Goal: Task Accomplishment & Management: Manage account settings

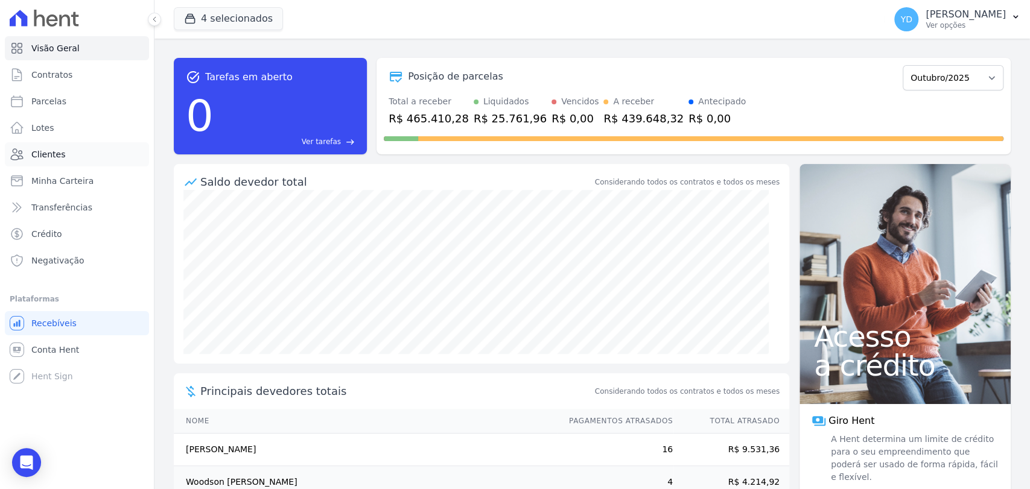
drag, startPoint x: 95, startPoint y: 153, endPoint x: 116, endPoint y: 154, distance: 21.1
click at [95, 153] on link "Clientes" at bounding box center [77, 154] width 144 height 24
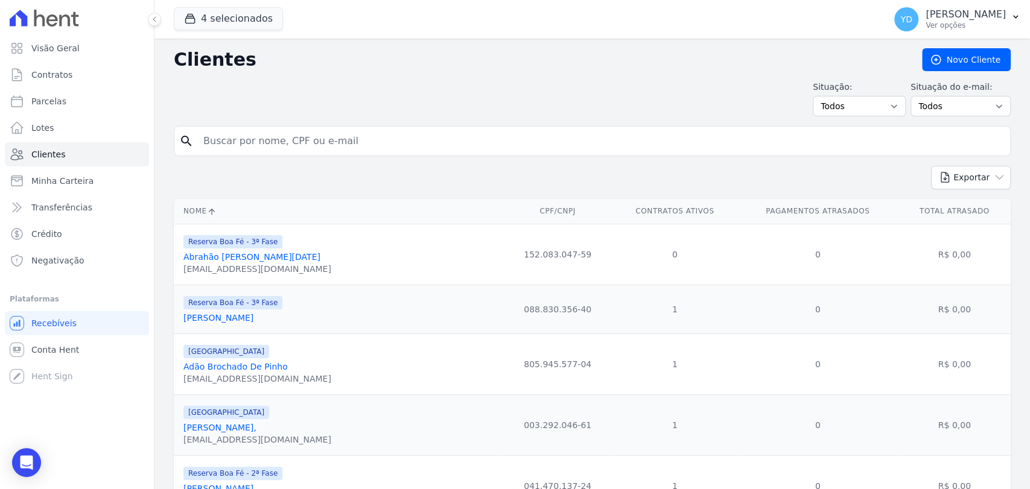
click at [287, 133] on input "search" at bounding box center [600, 141] width 809 height 24
paste input "André Luís Cantú"
type input "André Luís Cantú"
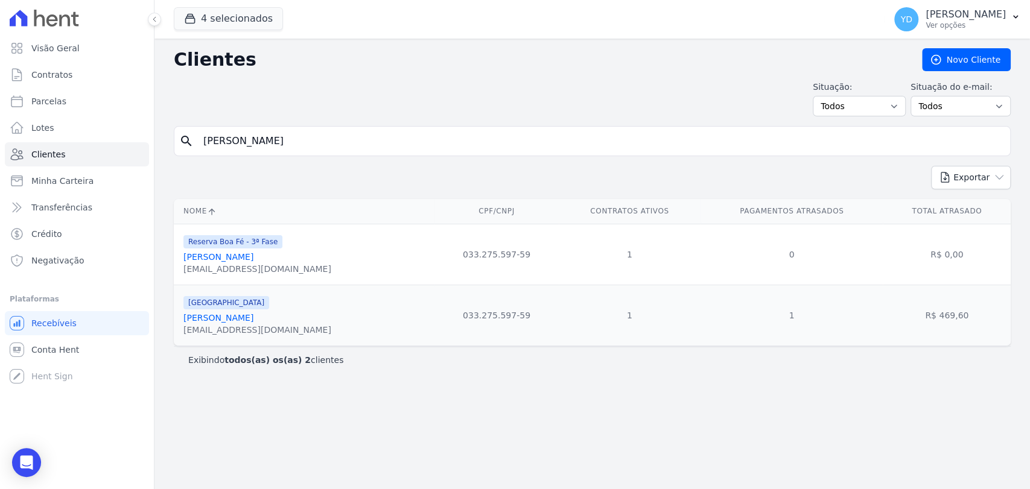
click at [263, 142] on input "André Luís Cantú" at bounding box center [600, 141] width 809 height 24
paste input "Vitoria Stephanie Da Silva Ferreira -"
type input "Vitoria Stephanie Da Silva Ferreira"
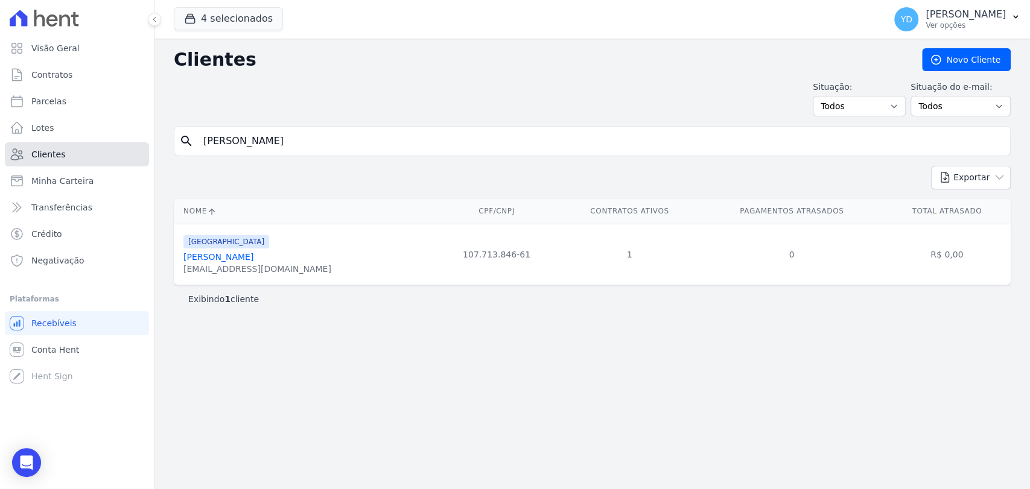
click at [92, 164] on link "Clientes" at bounding box center [77, 154] width 144 height 24
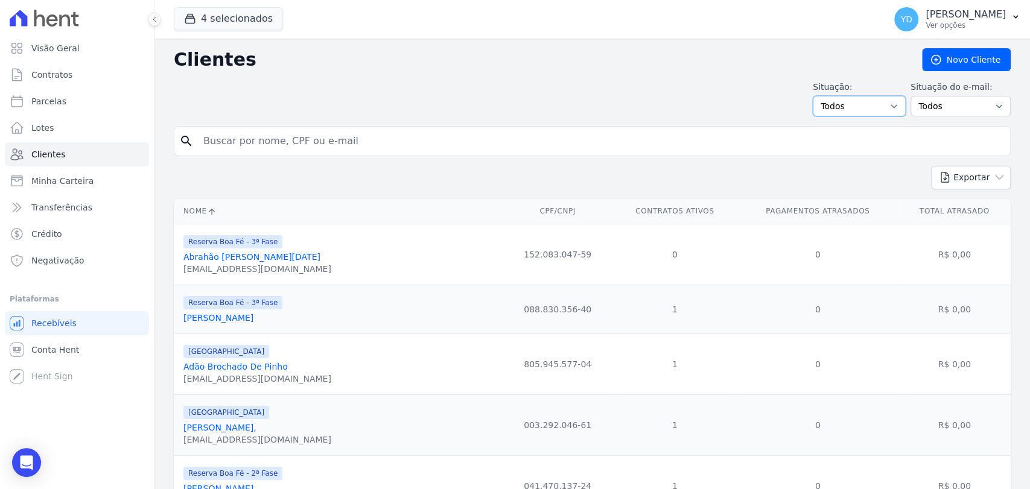
click at [876, 106] on select "Todos Adimplentes Inadimplentes" at bounding box center [859, 106] width 93 height 21
select select "overdue"
click at [816, 96] on select "Todos Adimplentes Inadimplentes" at bounding box center [859, 106] width 93 height 21
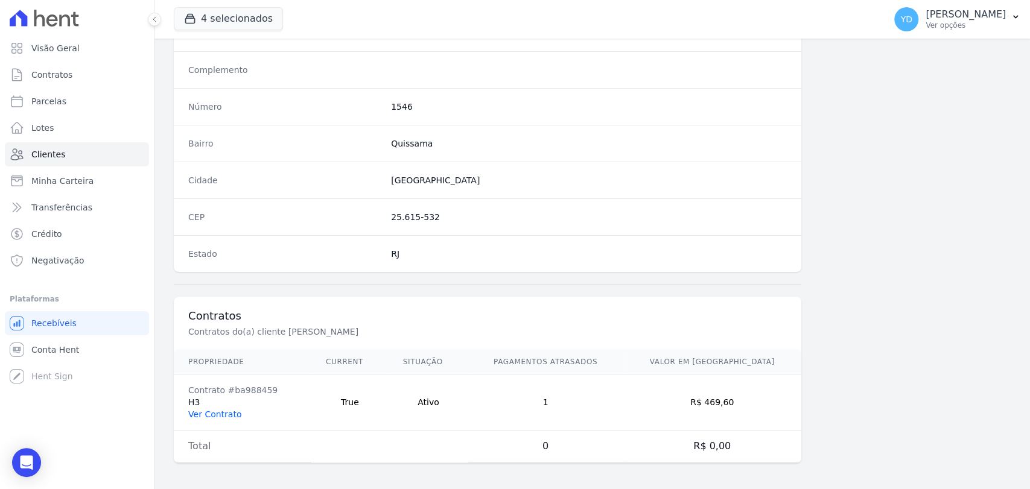
scroll to position [637, 0]
click at [232, 409] on link "Ver Contrato" at bounding box center [214, 414] width 53 height 10
click at [178, 190] on div "Cidade [GEOGRAPHIC_DATA]" at bounding box center [488, 179] width 628 height 37
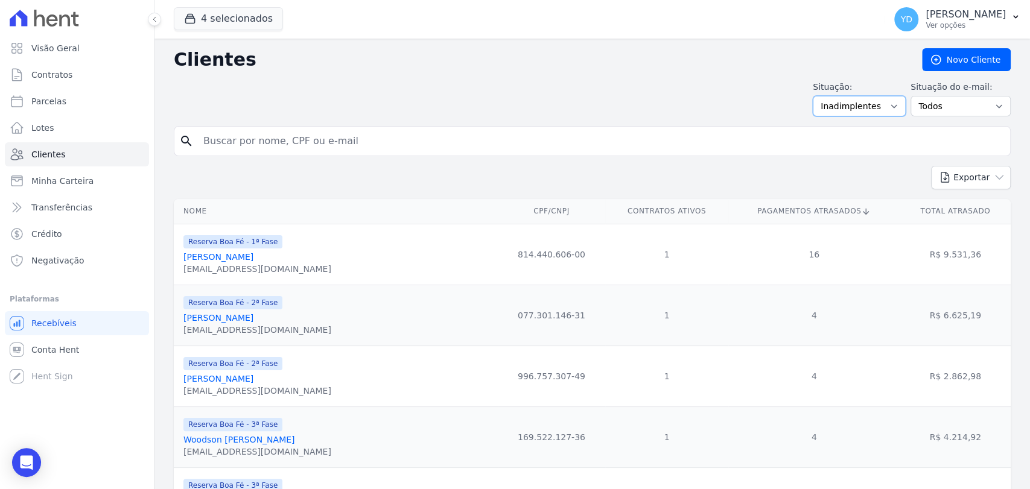
click at [855, 110] on select "Todos Adimplentes Inadimplentes" at bounding box center [859, 106] width 93 height 21
click at [816, 96] on select "Todos Adimplentes Inadimplentes" at bounding box center [859, 106] width 93 height 21
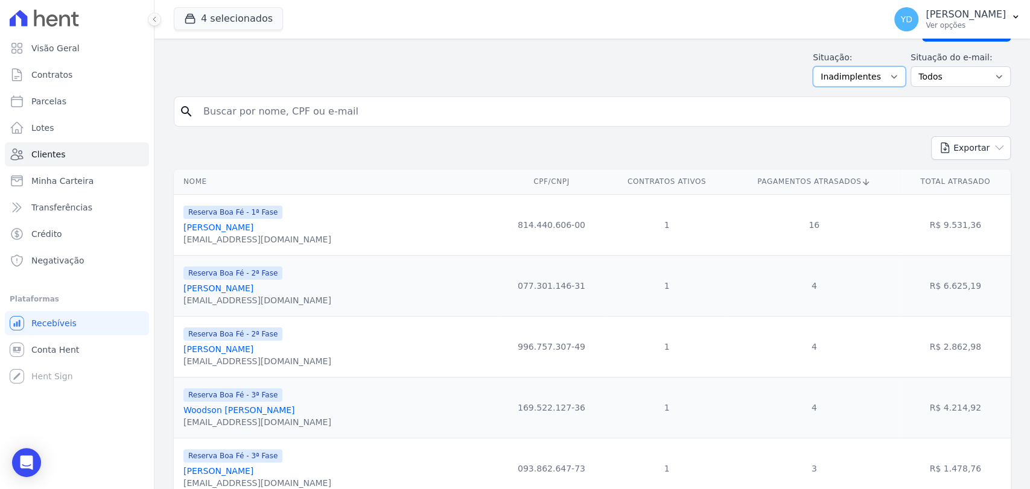
scroll to position [67, 0]
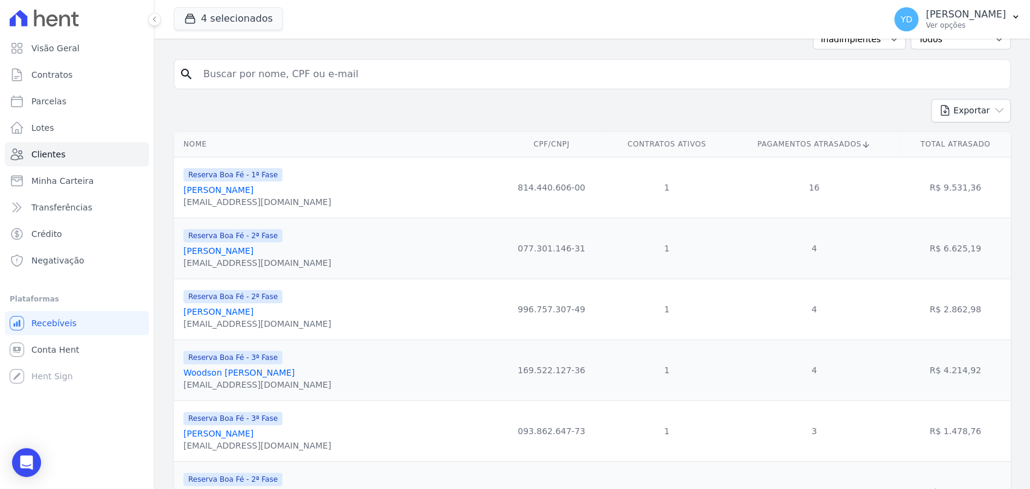
click at [966, 91] on form "search" at bounding box center [592, 79] width 837 height 40
click at [972, 107] on button "Exportar" at bounding box center [971, 111] width 80 height 24
click at [972, 161] on span "CSV" at bounding box center [980, 161] width 17 height 10
click at [906, 109] on div "Exportar PDF CSV Dimob 2024" at bounding box center [592, 115] width 837 height 33
click at [939, 114] on icon "button" at bounding box center [945, 110] width 12 height 12
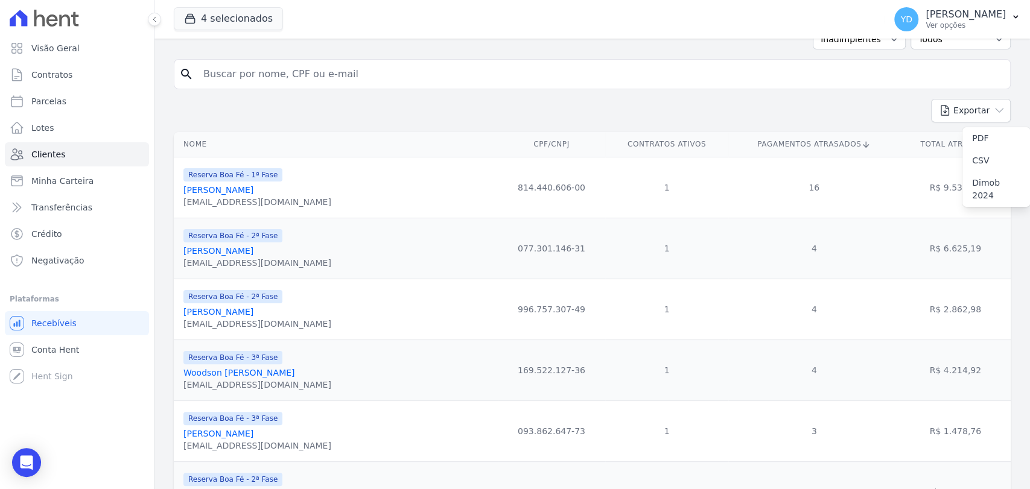
click at [328, 86] on div "search" at bounding box center [592, 74] width 837 height 30
click at [336, 80] on input "search" at bounding box center [600, 74] width 809 height 24
paste input "Alessandra Pinto Rodrigues -"
type input "Alessandra Pinto Rodrigues"
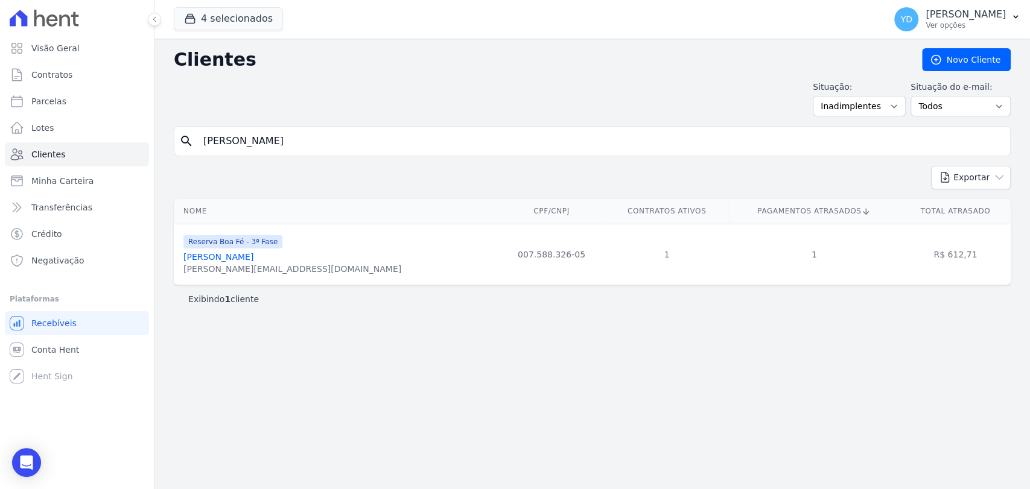
click at [255, 142] on input "Alessandra Pinto Rodrigues" at bounding box center [600, 141] width 809 height 24
type input "josé fabio"
drag, startPoint x: 256, startPoint y: 250, endPoint x: 238, endPoint y: 257, distance: 19.5
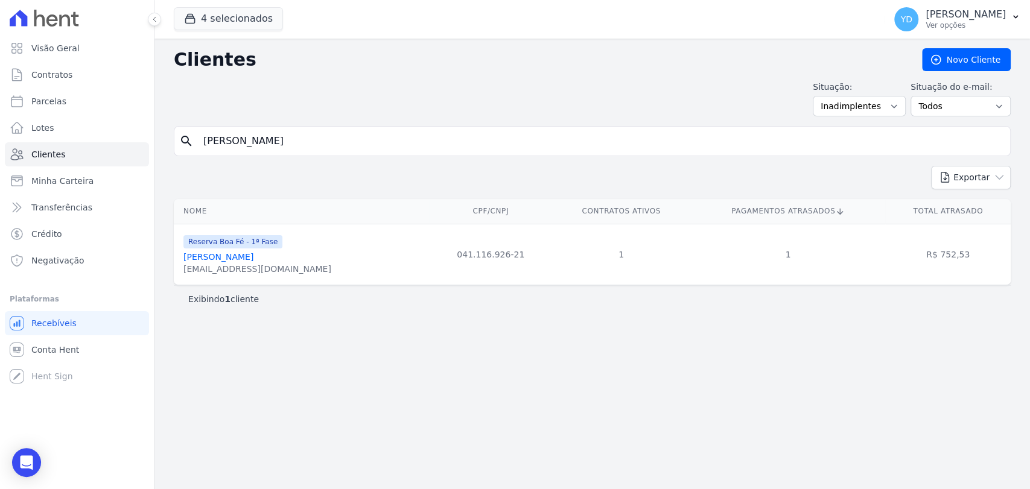
click at [304, 146] on input "josé fabio" at bounding box center [600, 141] width 809 height 24
type input "renata cristina"
click at [314, 135] on input "renata cristina" at bounding box center [600, 141] width 809 height 24
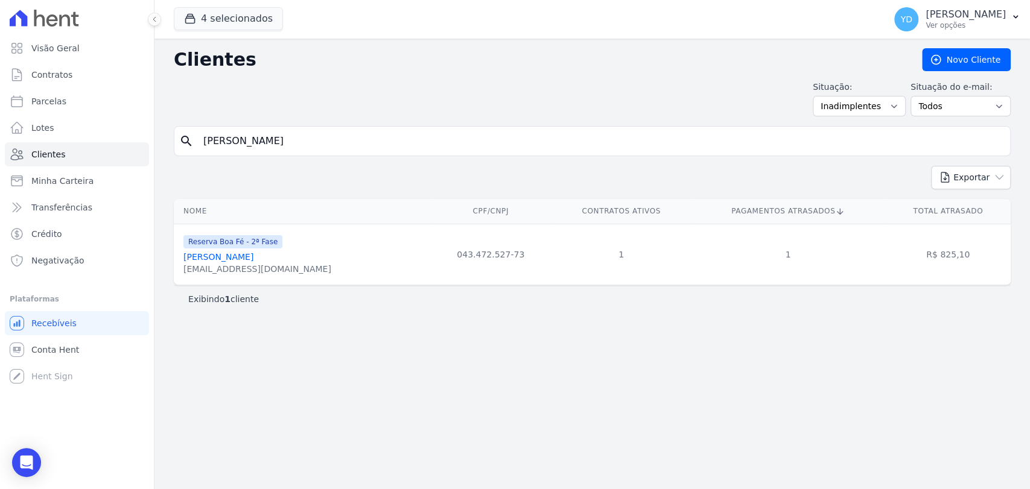
click at [314, 135] on input "renata cristina" at bounding box center [600, 141] width 809 height 24
click at [313, 135] on input "renata cristina" at bounding box center [600, 141] width 809 height 24
type input "rafael"
click at [288, 150] on input "rafael" at bounding box center [600, 141] width 809 height 24
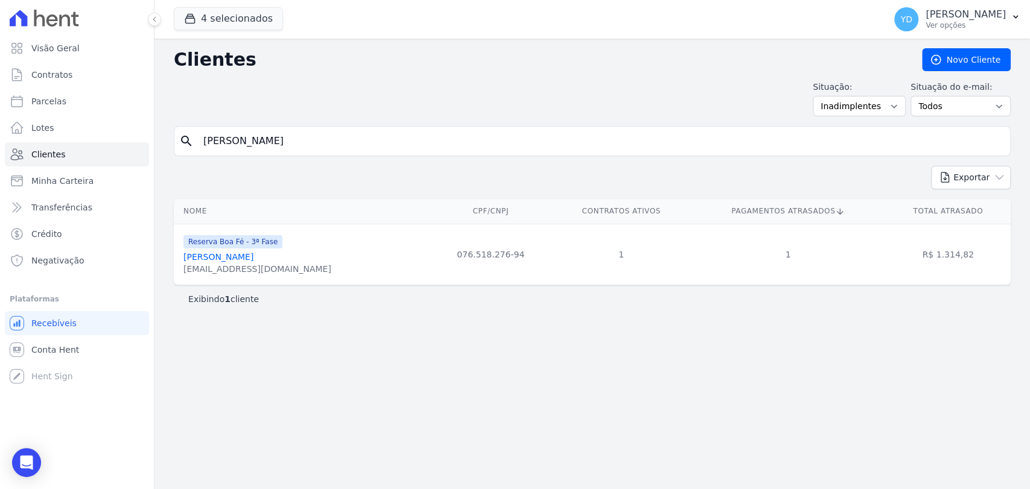
click at [288, 150] on input "rafael" at bounding box center [600, 141] width 809 height 24
click at [291, 148] on input "rafaels" at bounding box center [600, 141] width 809 height 24
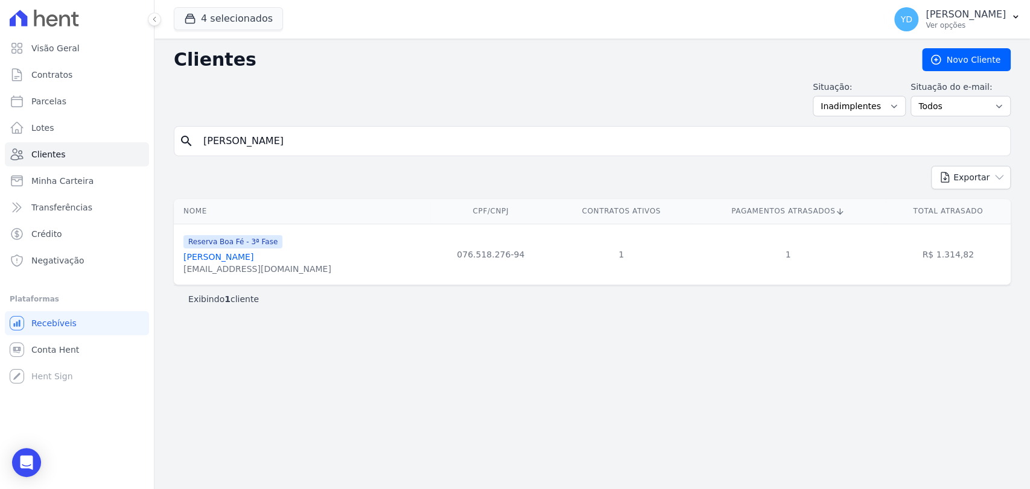
type input "sergio"
click at [342, 135] on input "sergio" at bounding box center [600, 141] width 809 height 24
type input "eziel"
click at [232, 142] on input "eziel" at bounding box center [600, 141] width 809 height 24
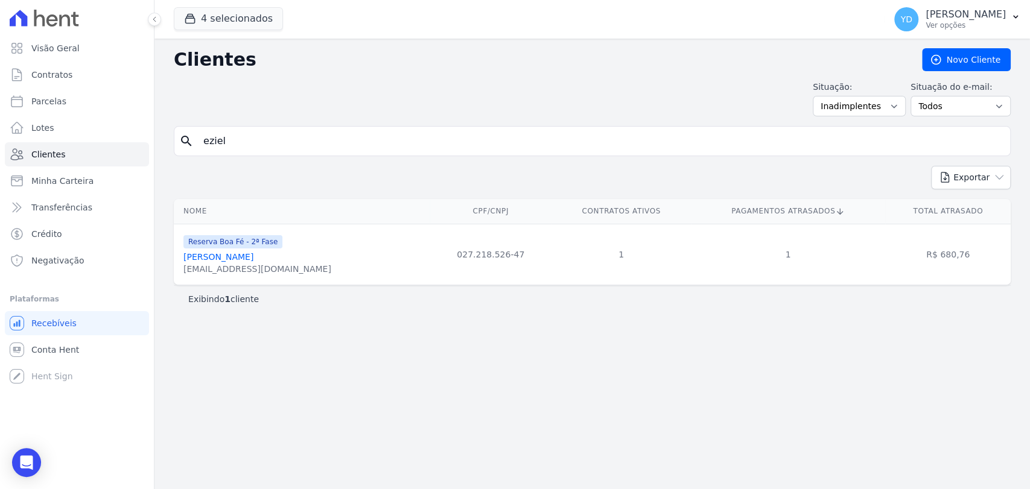
click at [232, 142] on input "eziel" at bounding box center [600, 141] width 809 height 24
type input "celso"
click at [251, 153] on div "search celso" at bounding box center [592, 141] width 837 height 30
click at [253, 137] on input "celso" at bounding box center [600, 141] width 809 height 24
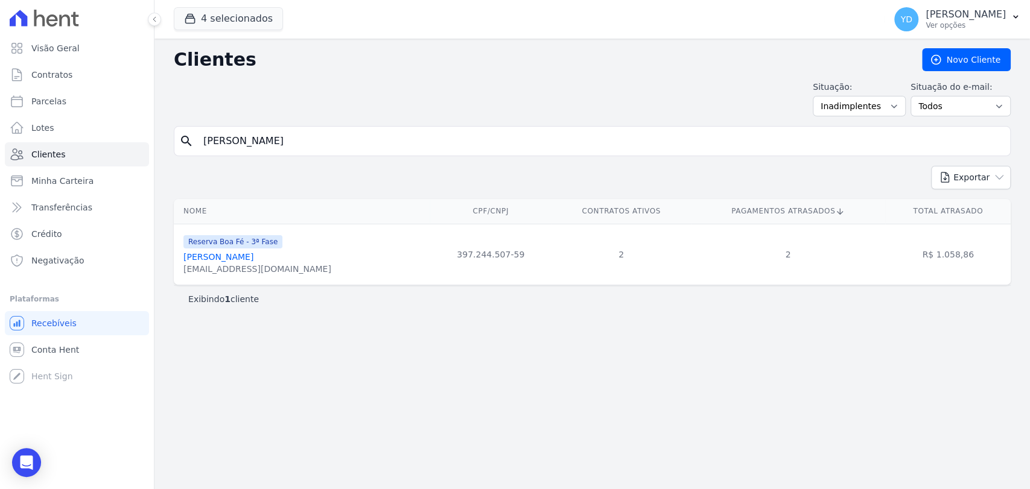
type input "ingrid"
click at [297, 147] on input "ingrid" at bounding box center [600, 141] width 809 height 24
type input "2881"
click at [116, 46] on link "Visão Geral" at bounding box center [77, 48] width 144 height 24
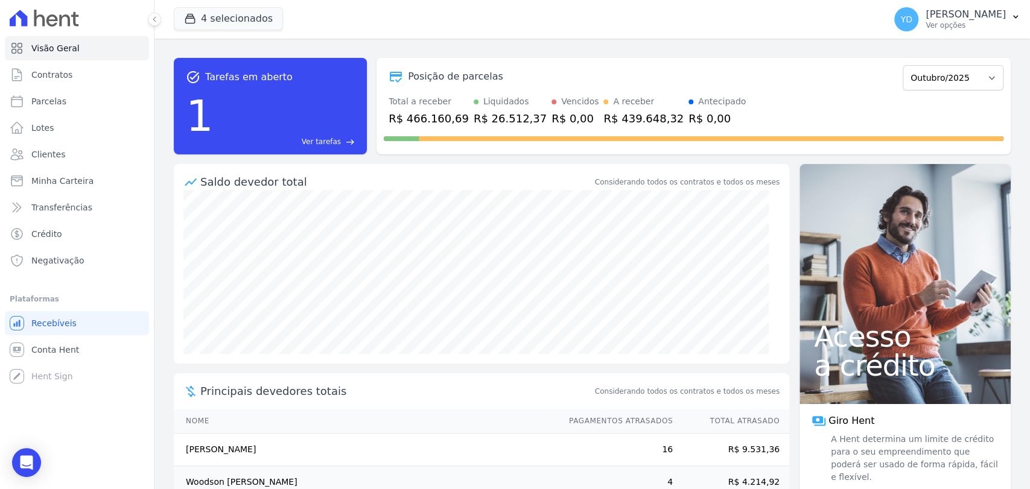
click at [339, 140] on span "Ver tarefas" at bounding box center [321, 141] width 39 height 11
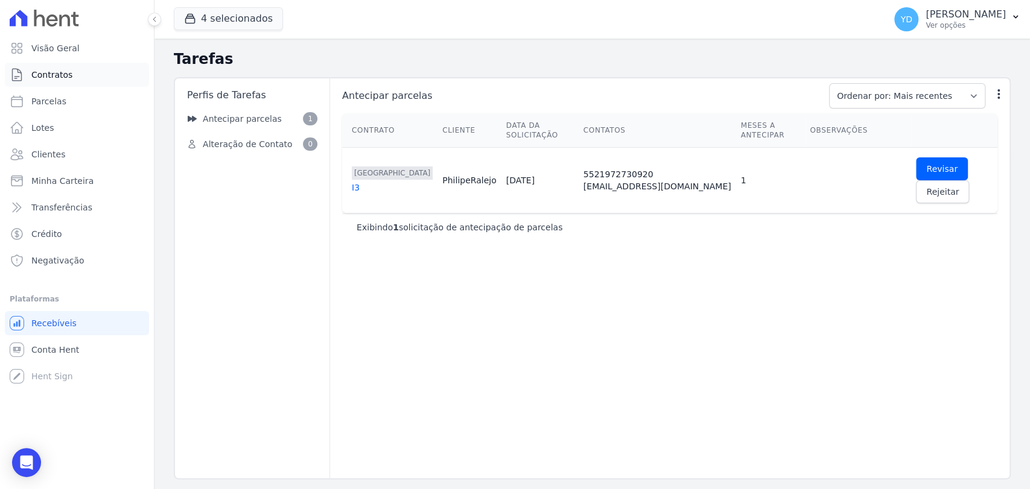
click at [88, 82] on link "Contratos" at bounding box center [77, 75] width 144 height 24
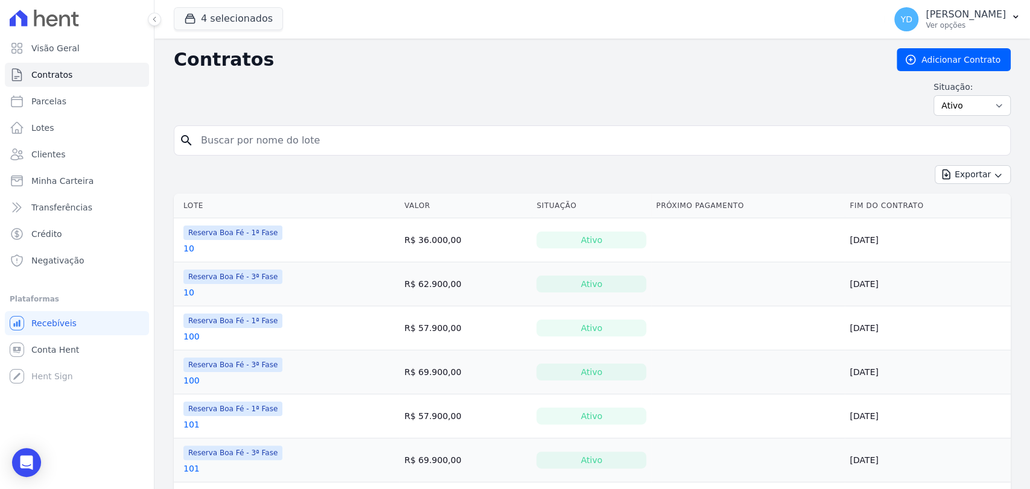
click at [447, 135] on input "search" at bounding box center [600, 141] width 812 height 24
type input "101"
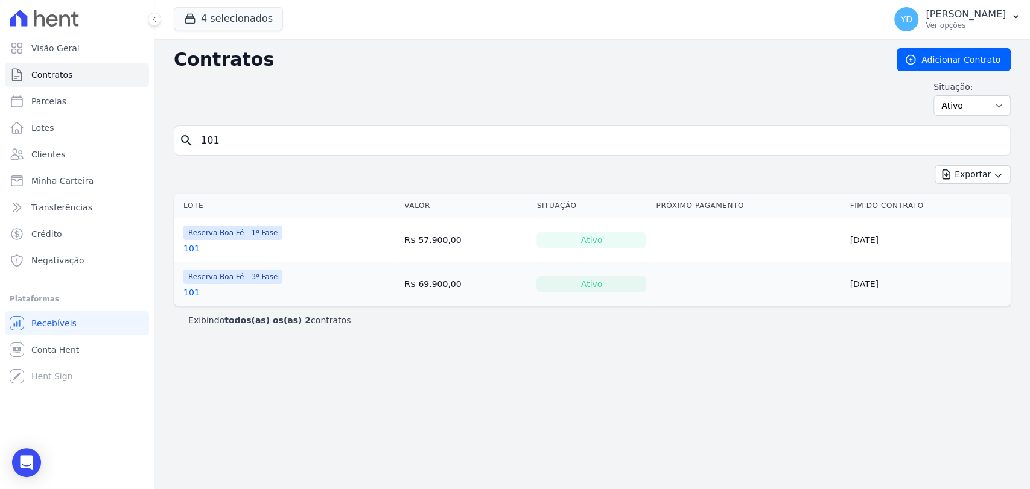
click at [229, 159] on form "search 101" at bounding box center [592, 146] width 837 height 40
click at [232, 136] on input "101" at bounding box center [600, 141] width 812 height 24
type input "12"
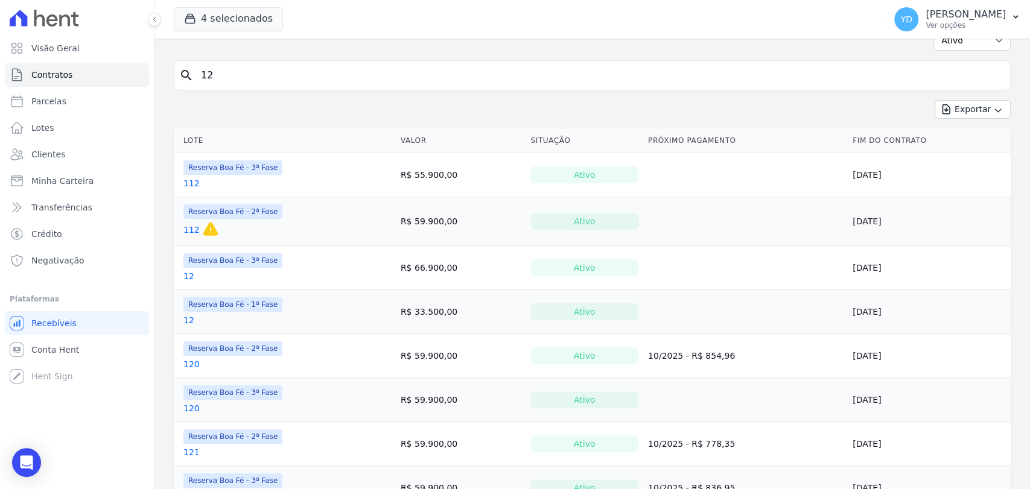
scroll to position [67, 0]
click at [371, 75] on input "12" at bounding box center [600, 74] width 812 height 24
type input "169"
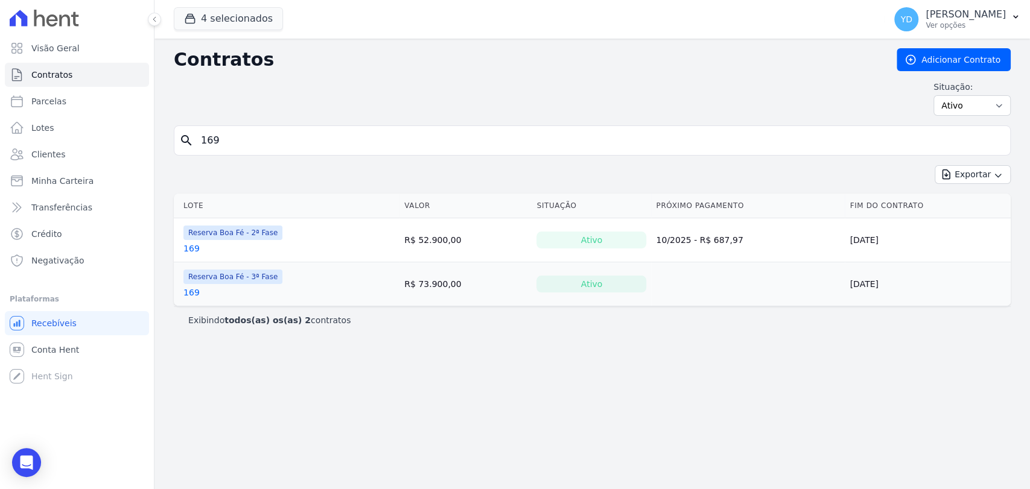
click at [275, 127] on div "search 169" at bounding box center [592, 141] width 837 height 30
click at [78, 147] on link "Clientes" at bounding box center [77, 154] width 144 height 24
click at [241, 140] on input "169" at bounding box center [600, 141] width 812 height 24
click at [240, 141] on input "169" at bounding box center [600, 141] width 812 height 24
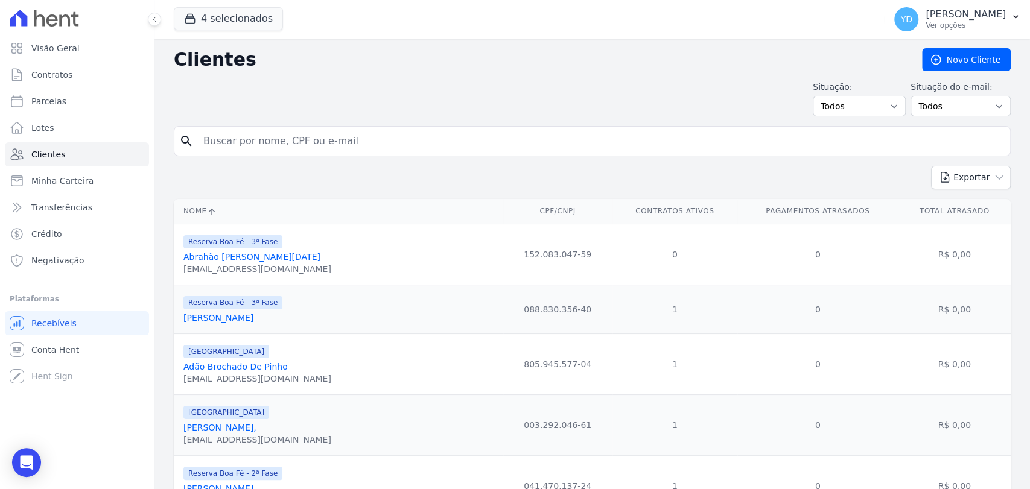
click at [240, 141] on input "search" at bounding box center [600, 141] width 809 height 24
type input "eziel"
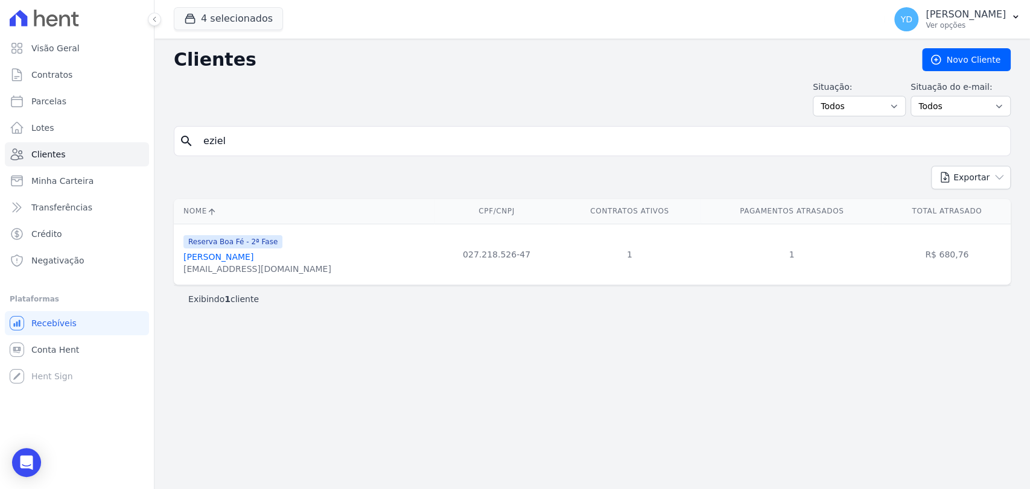
drag, startPoint x: 250, startPoint y: 248, endPoint x: 243, endPoint y: 262, distance: 15.7
click at [268, 116] on div "Clientes Novo Cliente Situação: Todos Adimplentes Inadimplentes Situação do e-m…" at bounding box center [593, 264] width 876 height 451
click at [96, 47] on link "Visão Geral" at bounding box center [77, 48] width 144 height 24
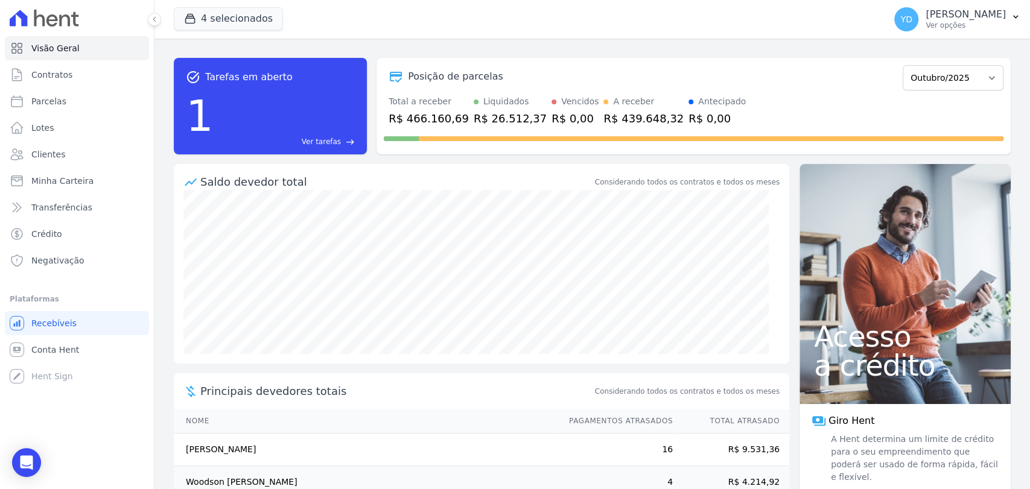
click at [328, 24] on div "4 selecionados Doro Incorporações Parque das Palmeiras Reserva Boa Fé - 1ª Fase…" at bounding box center [527, 19] width 706 height 40
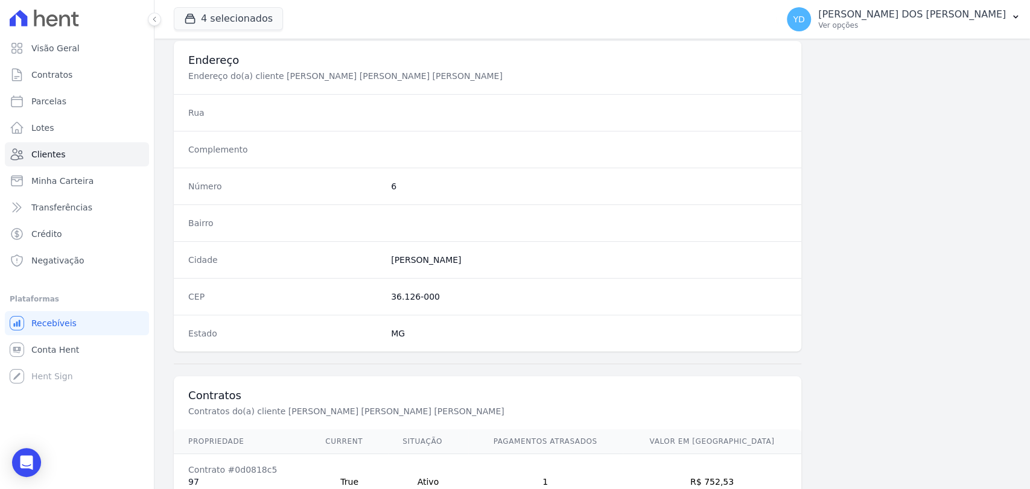
scroll to position [637, 0]
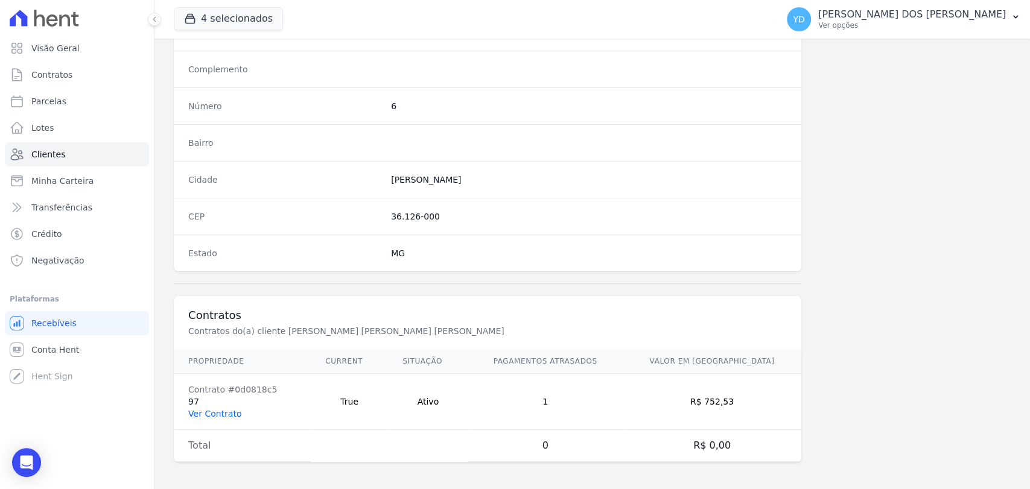
click at [208, 409] on link "Ver Contrato" at bounding box center [214, 414] width 53 height 10
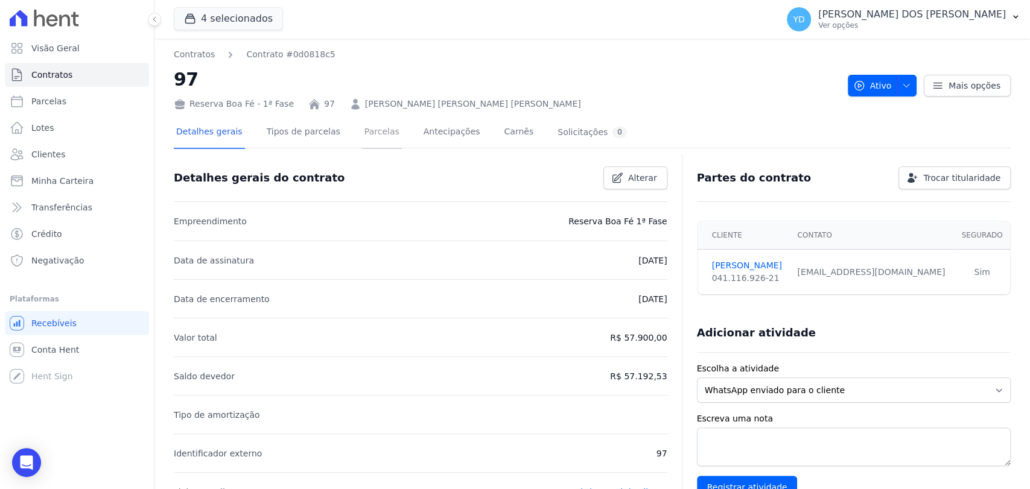
click at [378, 145] on link "Parcelas" at bounding box center [382, 133] width 40 height 32
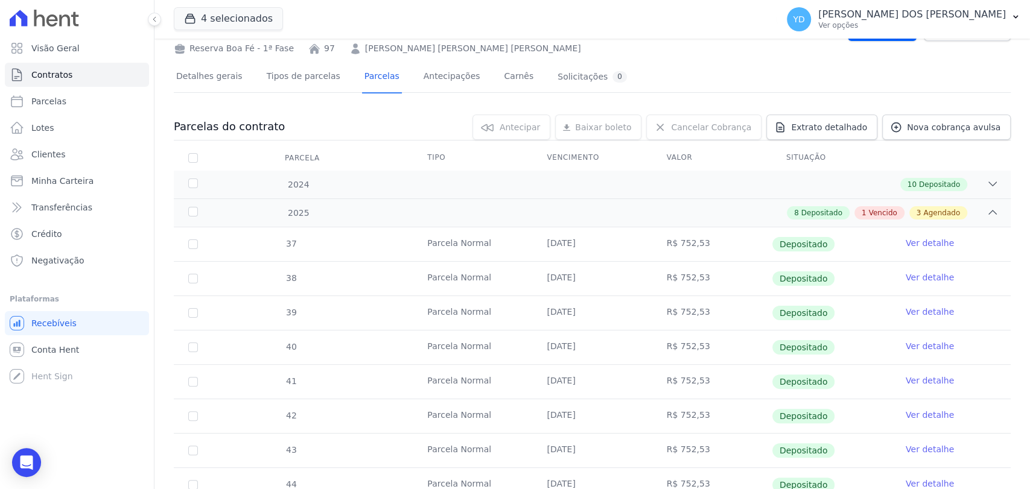
scroll to position [268, 0]
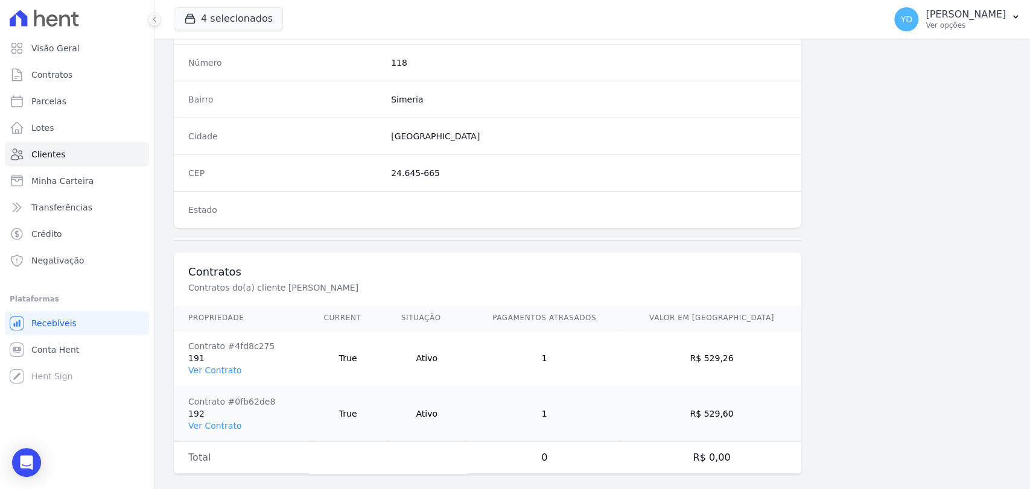
scroll to position [693, 0]
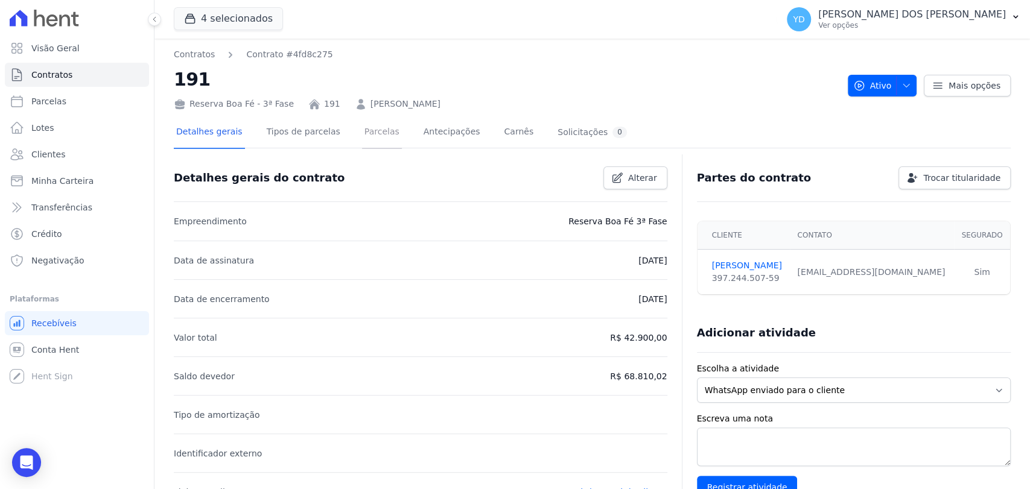
drag, startPoint x: 368, startPoint y: 139, endPoint x: 394, endPoint y: 100, distance: 47.4
click at [367, 139] on link "Parcelas" at bounding box center [382, 133] width 40 height 32
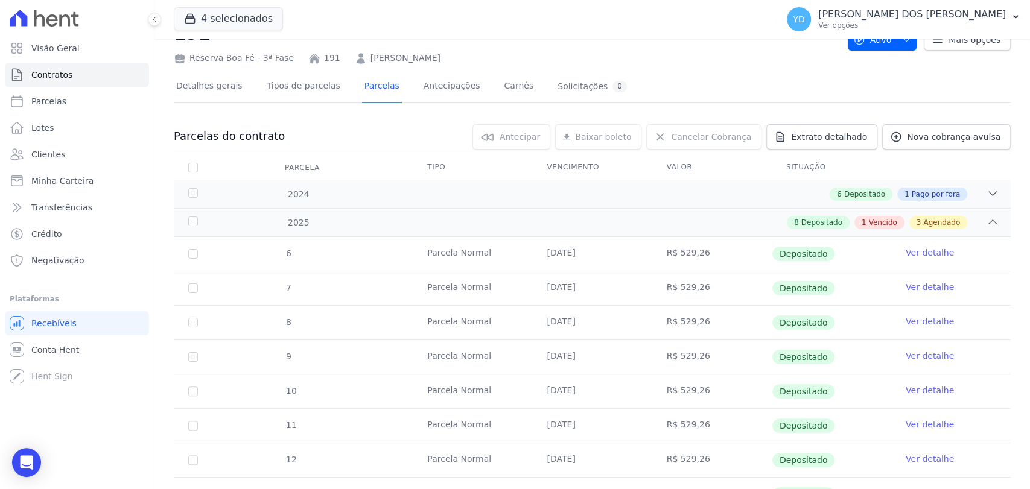
scroll to position [268, 0]
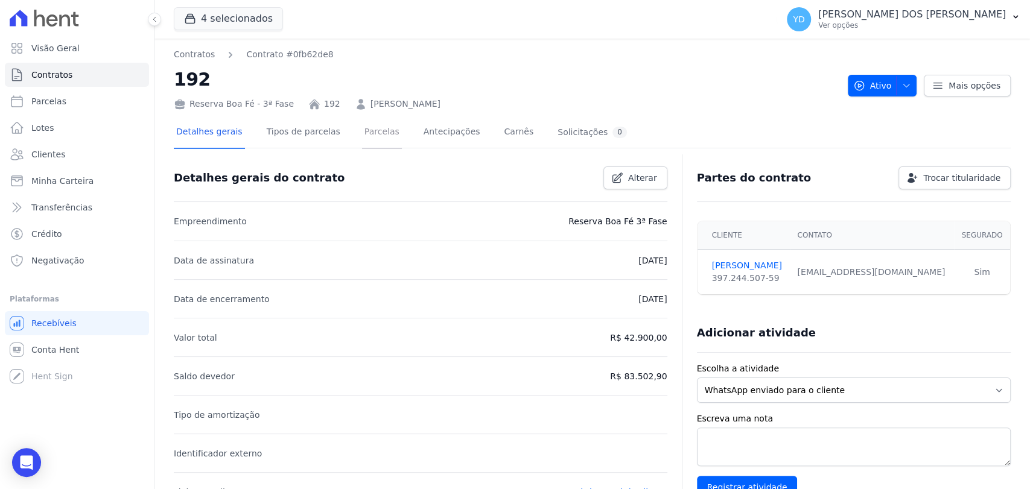
click at [362, 139] on link "Parcelas" at bounding box center [382, 133] width 40 height 32
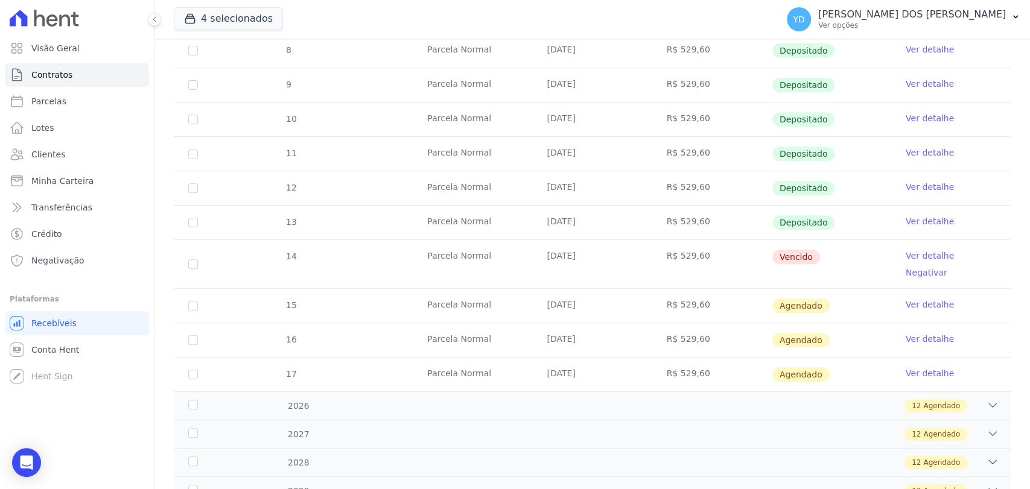
scroll to position [335, 0]
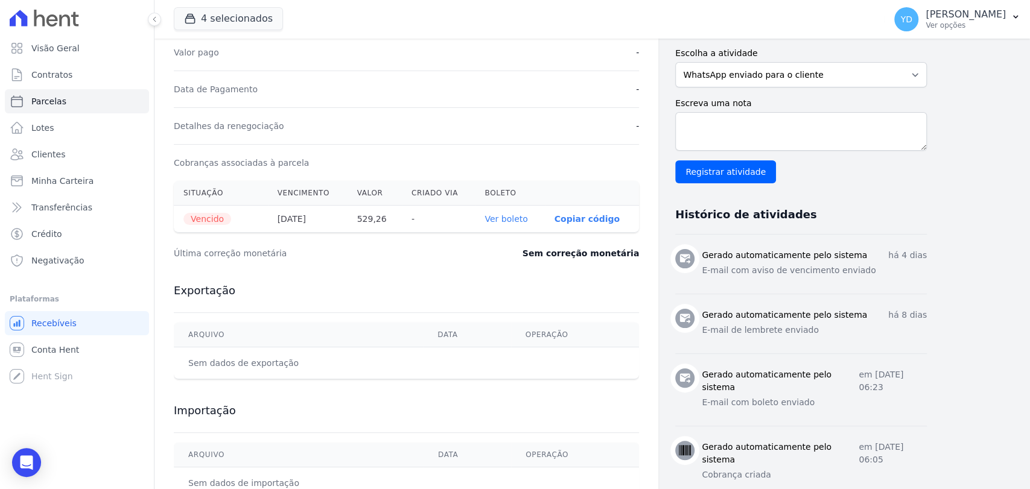
scroll to position [335, 0]
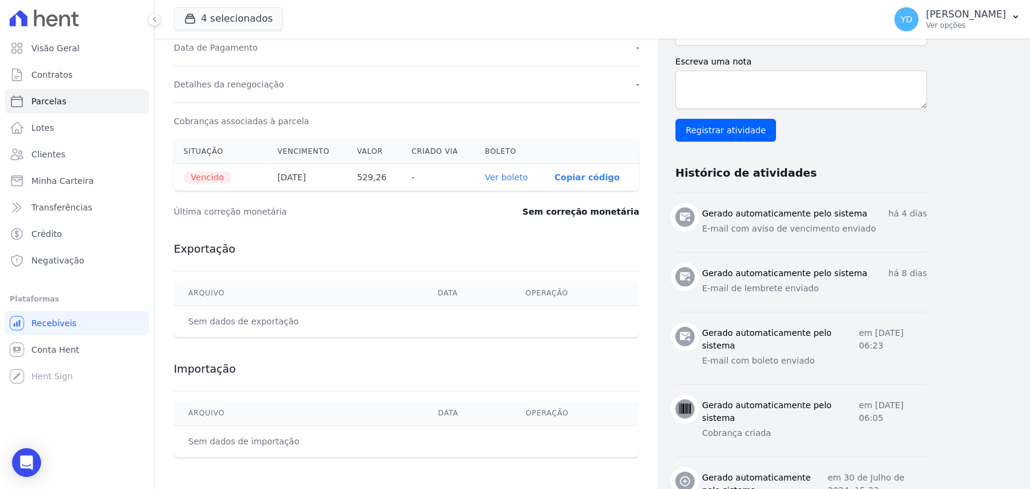
click at [514, 162] on th "Boleto" at bounding box center [509, 151] width 69 height 25
click at [518, 173] on link "Ver boleto" at bounding box center [506, 178] width 43 height 10
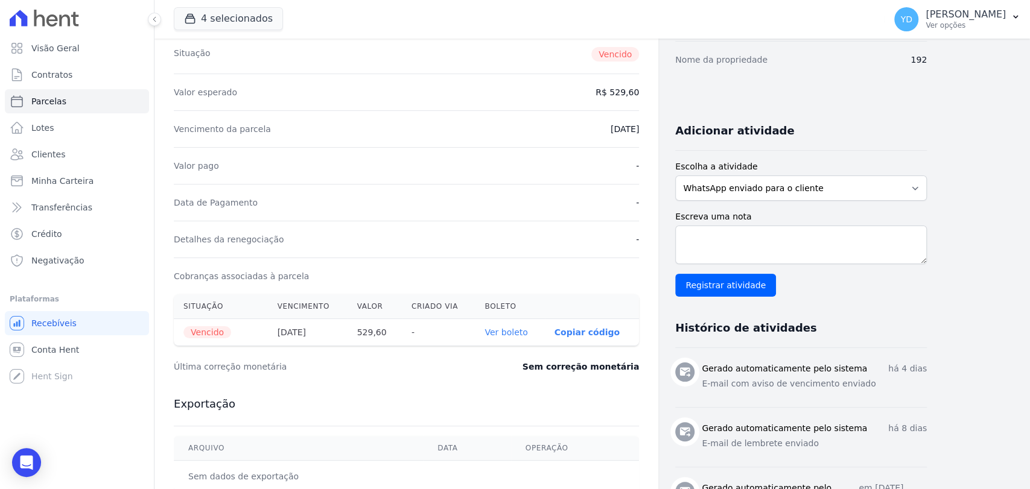
scroll to position [201, 0]
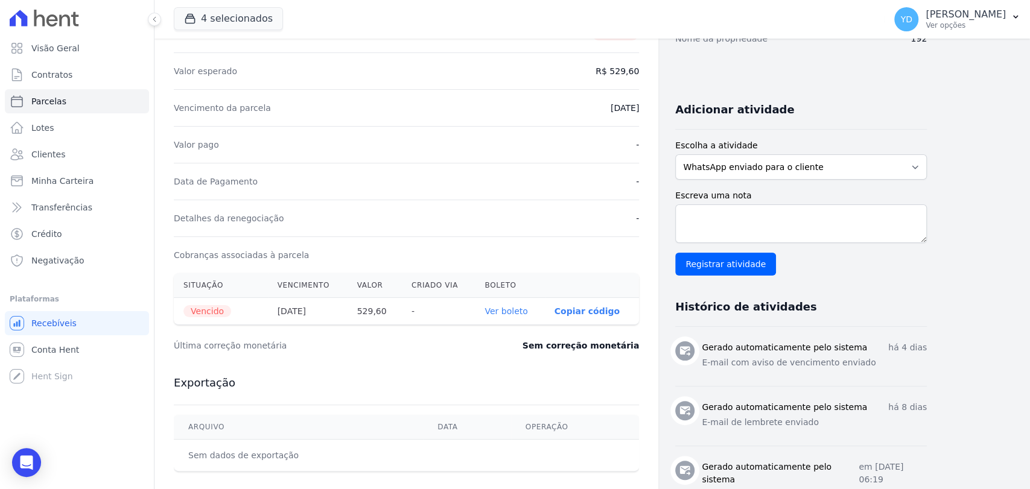
click at [512, 313] on link "Ver boleto" at bounding box center [506, 312] width 43 height 10
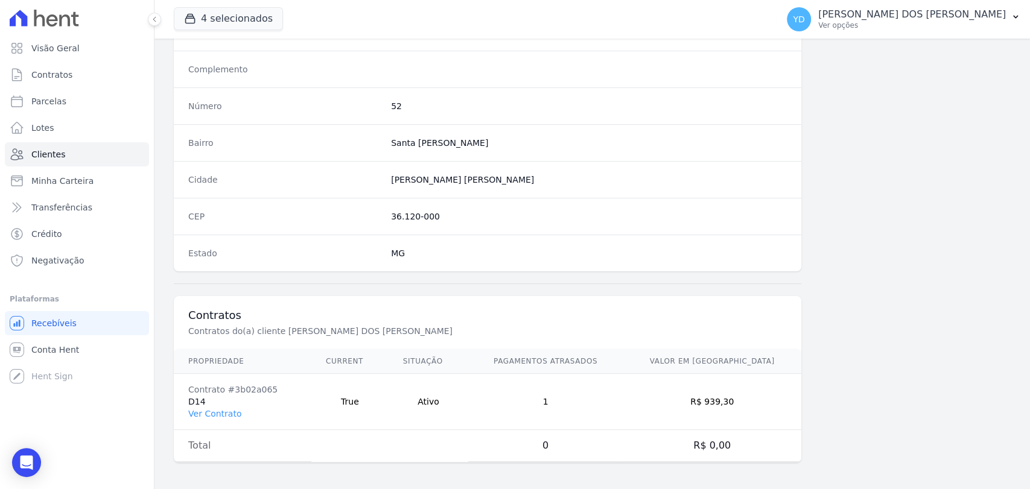
scroll to position [637, 0]
click at [217, 413] on link "Ver Contrato" at bounding box center [214, 414] width 53 height 10
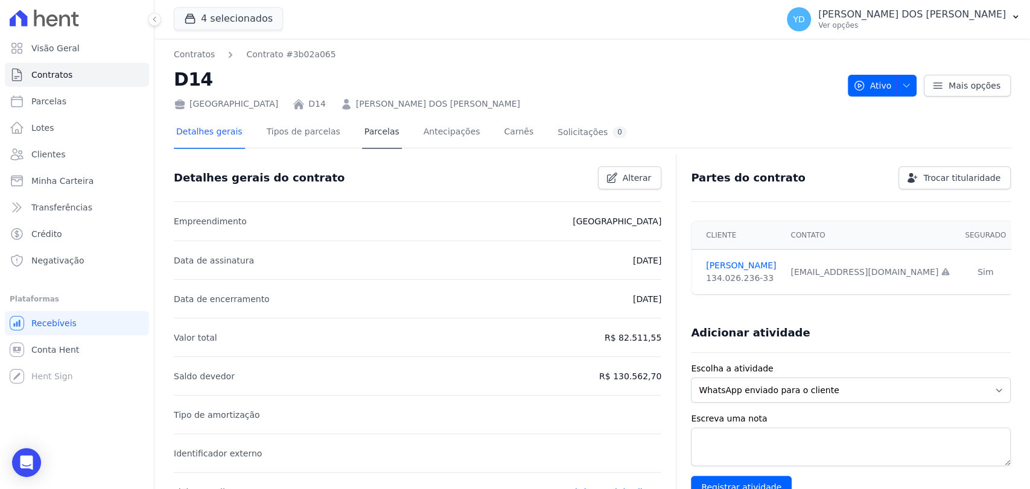
drag, startPoint x: 342, startPoint y: 126, endPoint x: 346, endPoint y: 133, distance: 8.7
click at [342, 127] on div "Detalhes gerais Tipos de parcelas [GEOGRAPHIC_DATA] Antecipações [PERSON_NAME] …" at bounding box center [402, 133] width 456 height 32
click at [362, 134] on link "Parcelas" at bounding box center [382, 133] width 40 height 32
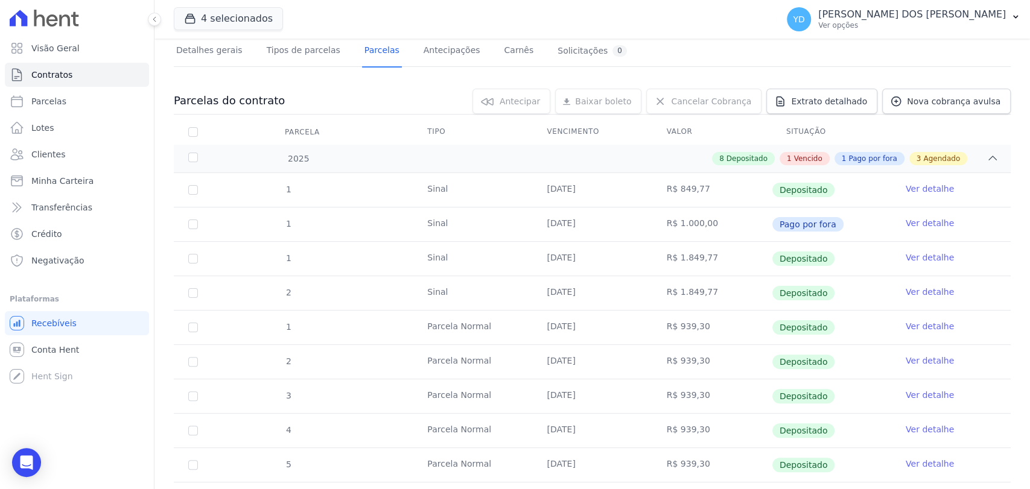
scroll to position [201, 0]
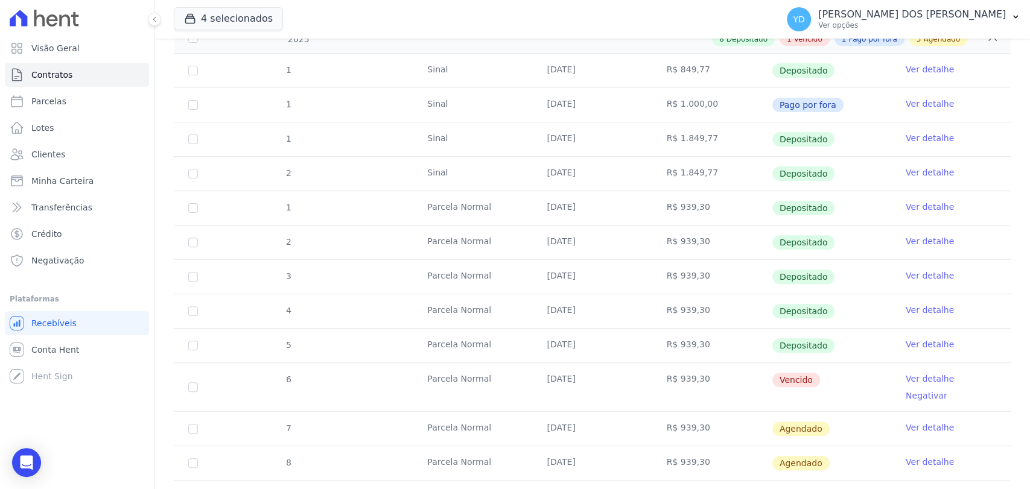
click at [927, 374] on link "Ver detalhe" at bounding box center [930, 379] width 48 height 12
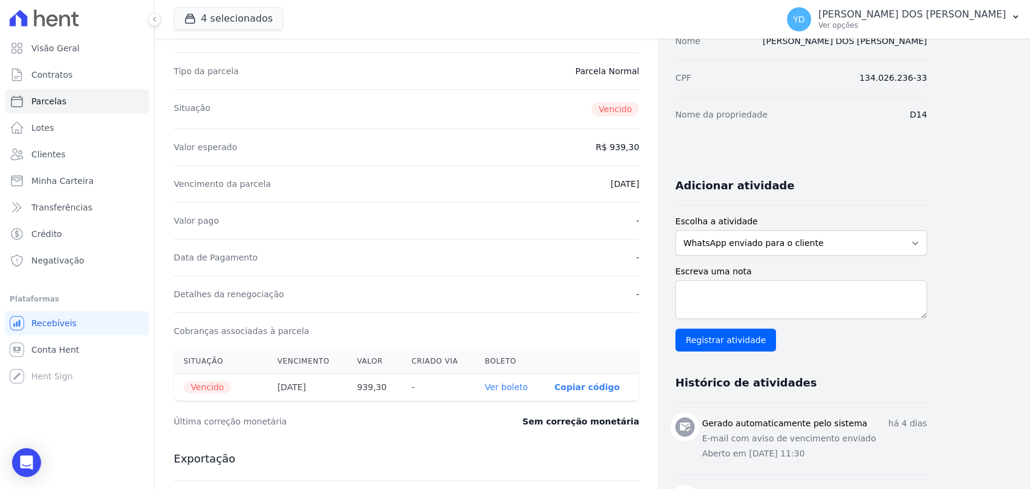
scroll to position [335, 0]
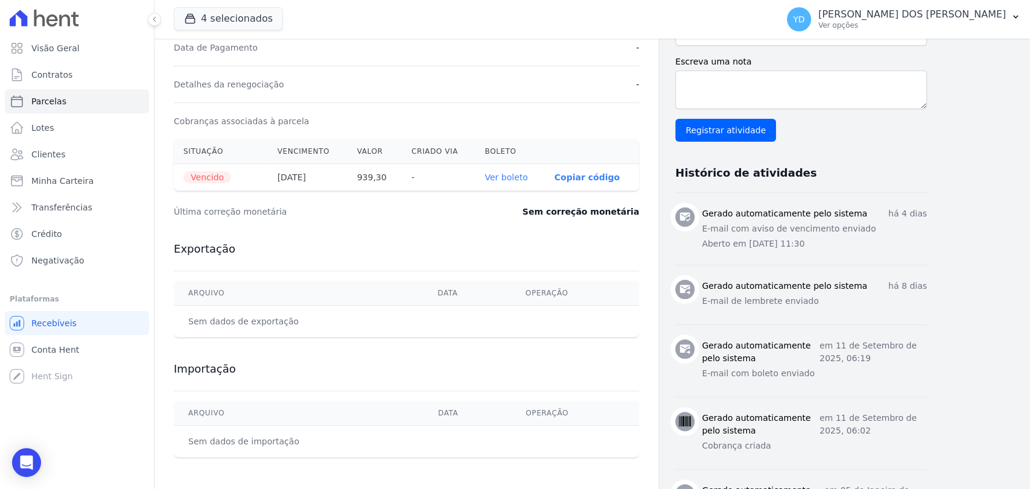
click at [526, 180] on link "Ver boleto" at bounding box center [506, 178] width 43 height 10
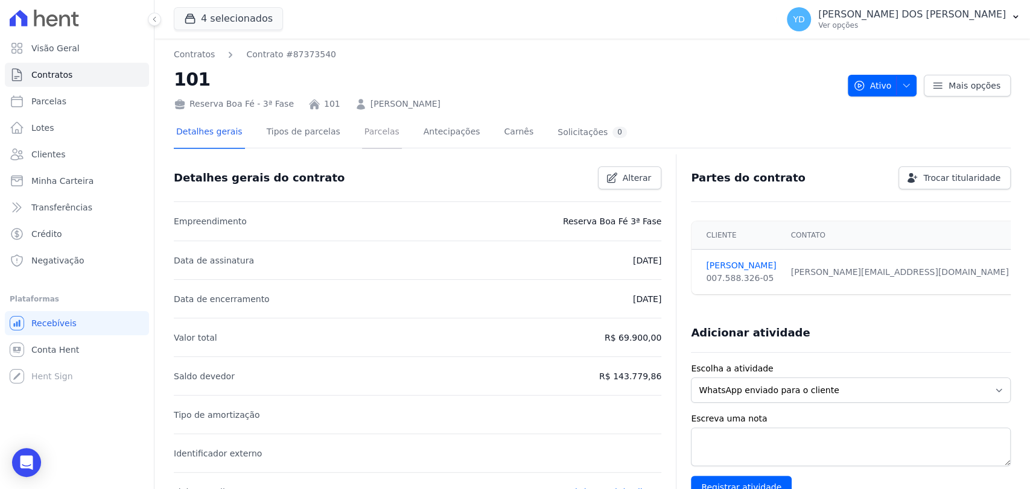
click at [378, 140] on link "Parcelas" at bounding box center [382, 133] width 40 height 32
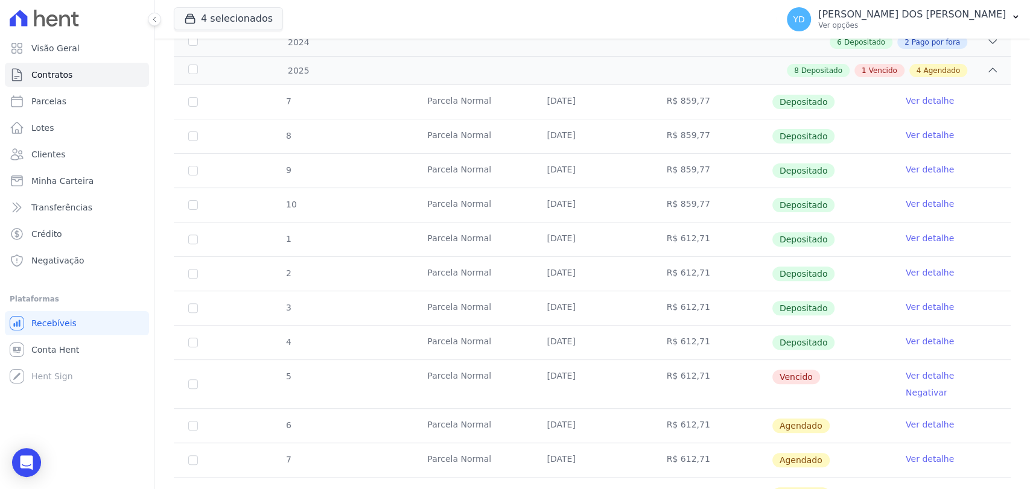
scroll to position [201, 0]
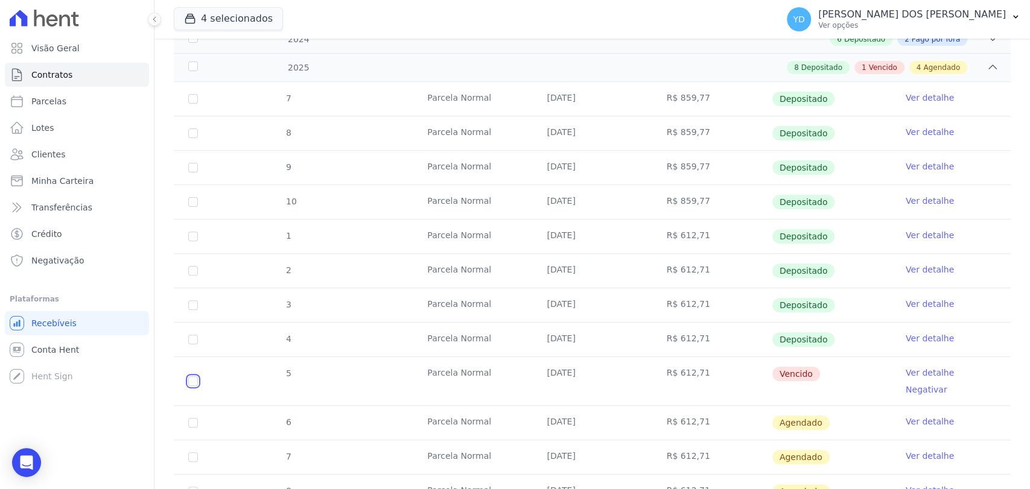
click at [193, 377] on input "checkbox" at bounding box center [193, 382] width 10 height 10
checkbox input "true"
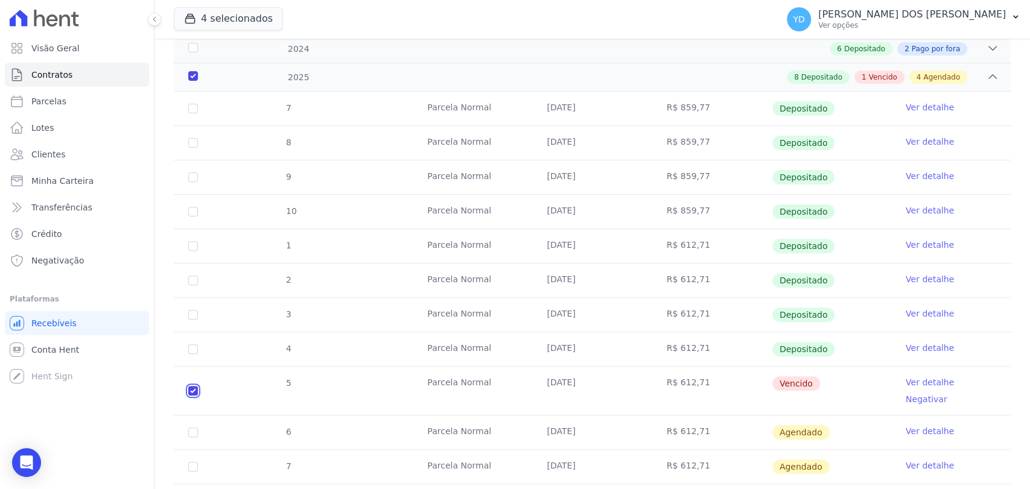
scroll to position [0, 0]
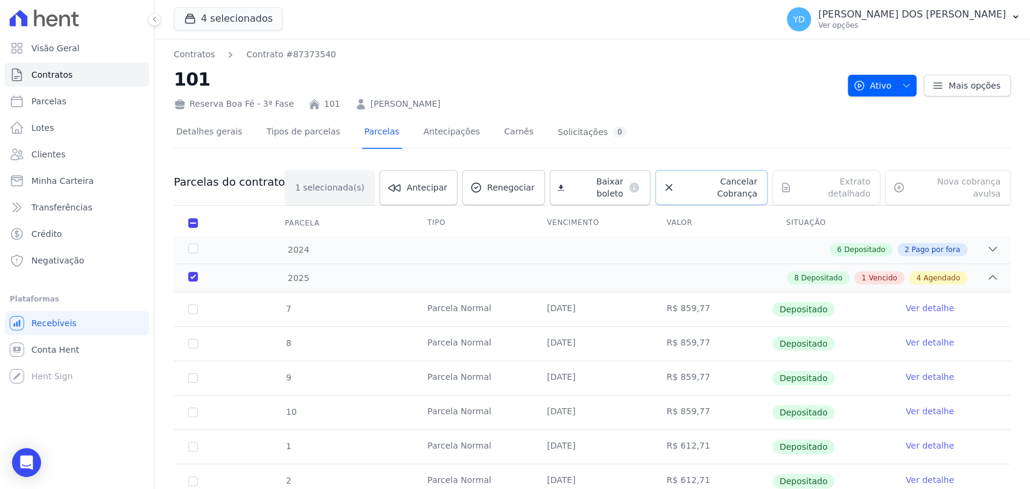
click at [739, 178] on span "Cancelar Cobrança" at bounding box center [719, 188] width 78 height 24
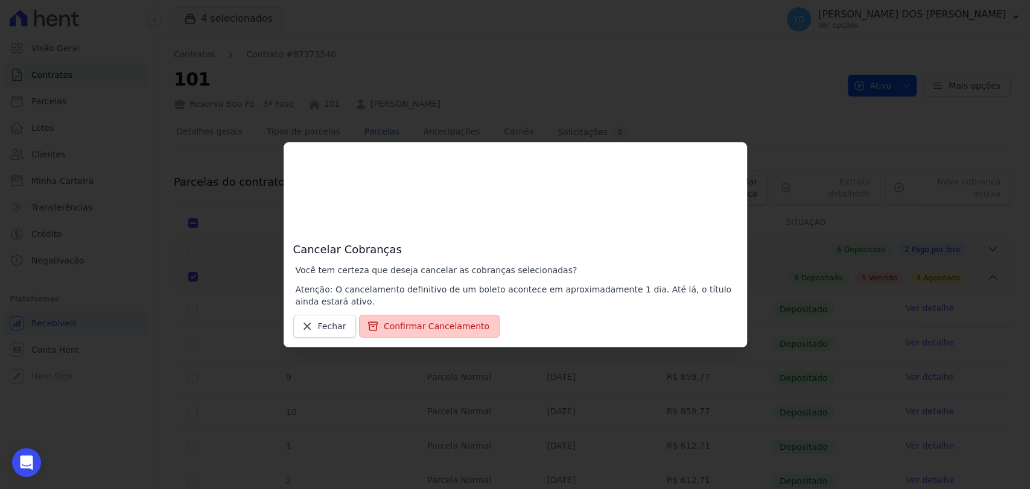
click at [420, 329] on button "Confirmar Cancelamento" at bounding box center [429, 326] width 141 height 23
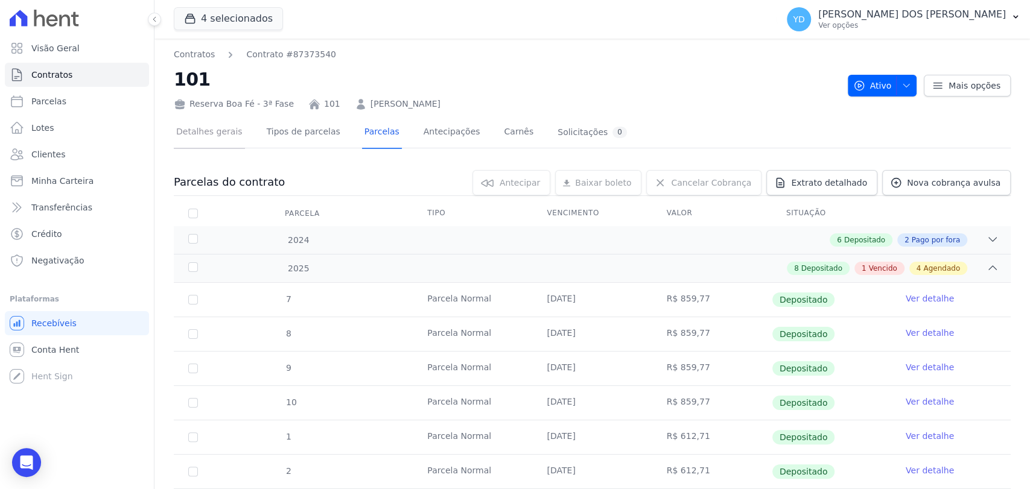
click at [203, 124] on link "Detalhes gerais" at bounding box center [209, 133] width 71 height 32
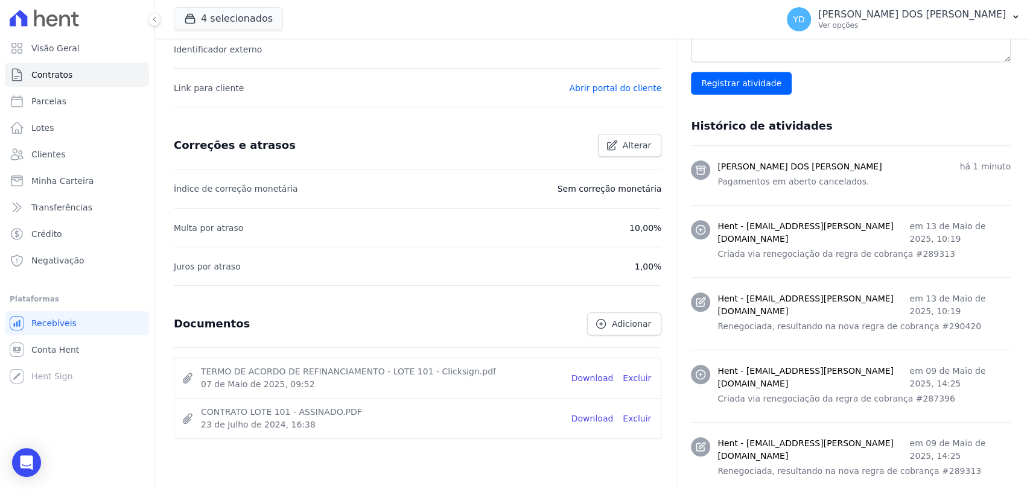
scroll to position [469, 0]
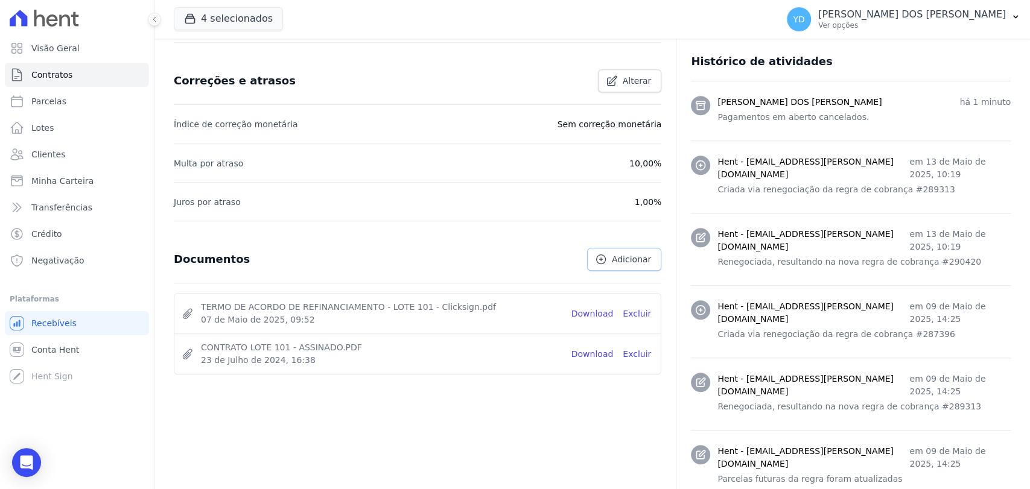
click at [620, 256] on span "Adicionar" at bounding box center [631, 259] width 39 height 12
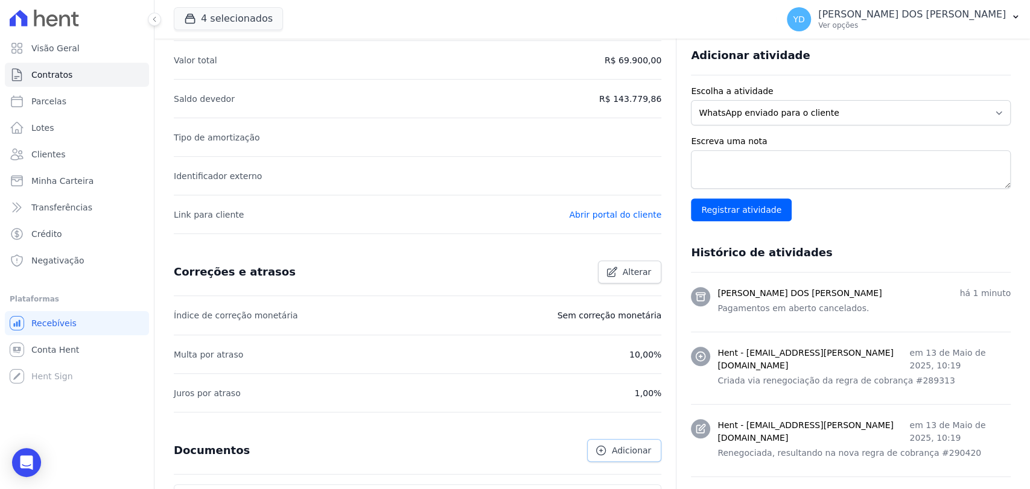
scroll to position [268, 0]
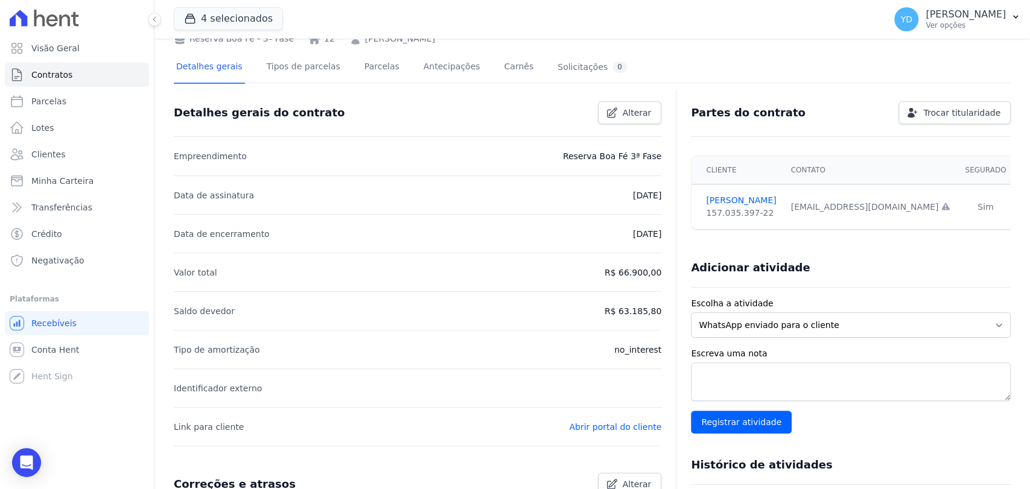
scroll to position [349, 0]
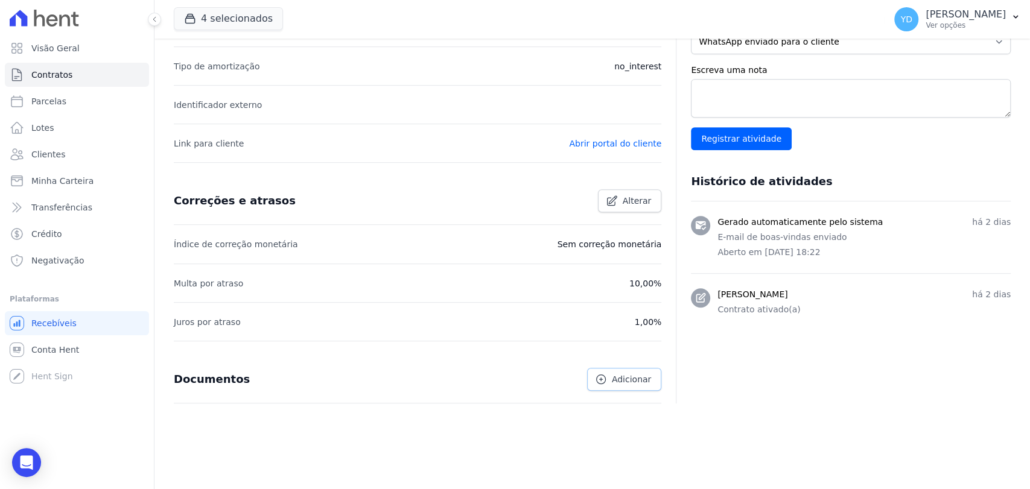
click at [618, 382] on span "Adicionar" at bounding box center [631, 380] width 39 height 12
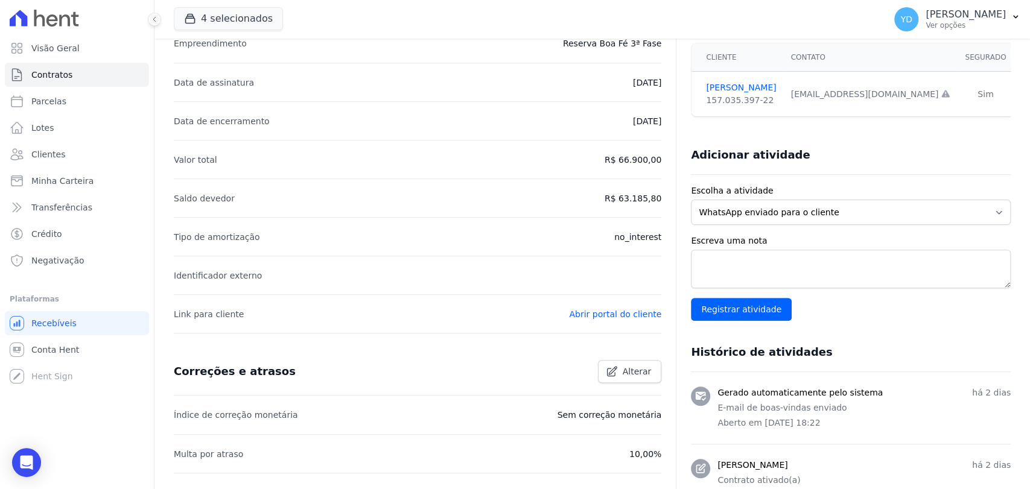
scroll to position [148, 0]
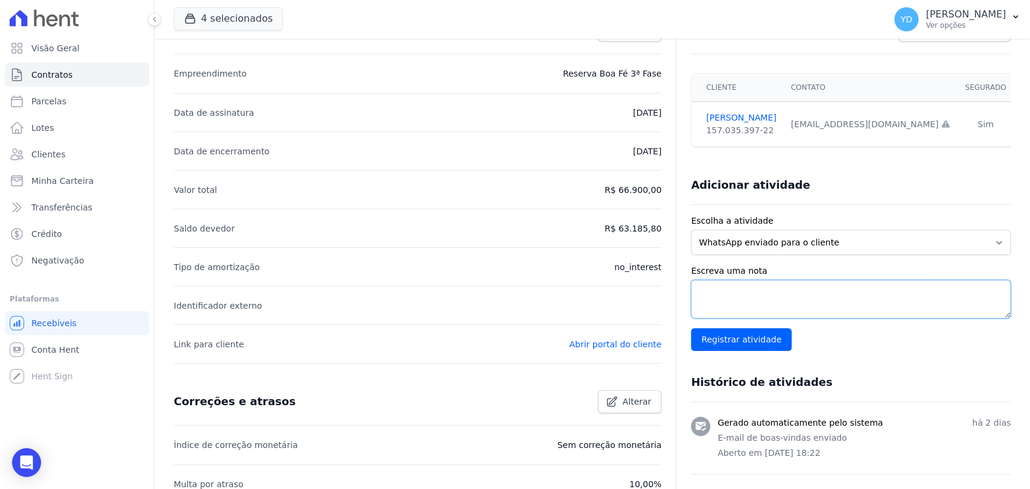
click at [782, 291] on textarea "Escreva uma nota" at bounding box center [851, 299] width 320 height 39
type textarea "Sem entrada e sem reserva"
click at [715, 347] on input "Registrar atividade" at bounding box center [741, 339] width 101 height 23
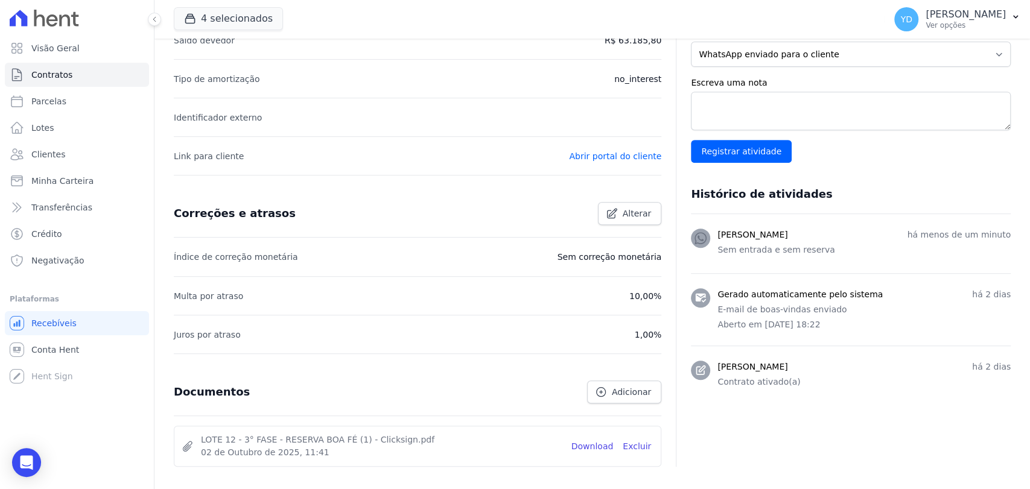
scroll to position [400, 0]
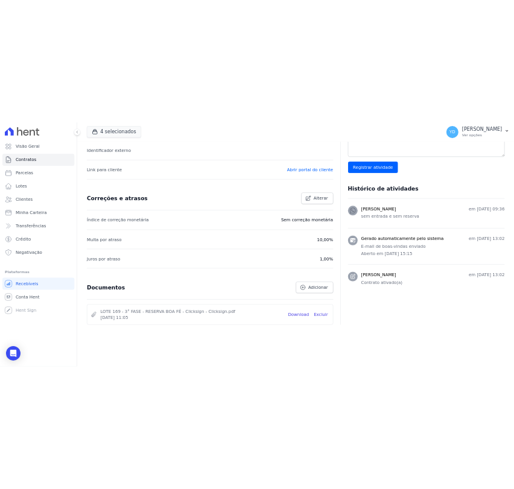
scroll to position [400, 0]
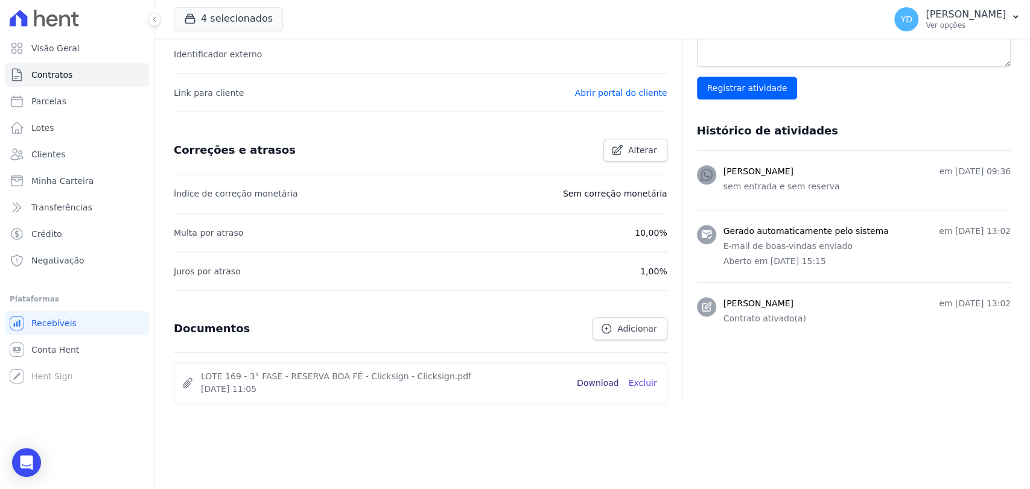
click at [599, 384] on link "Download" at bounding box center [598, 383] width 42 height 13
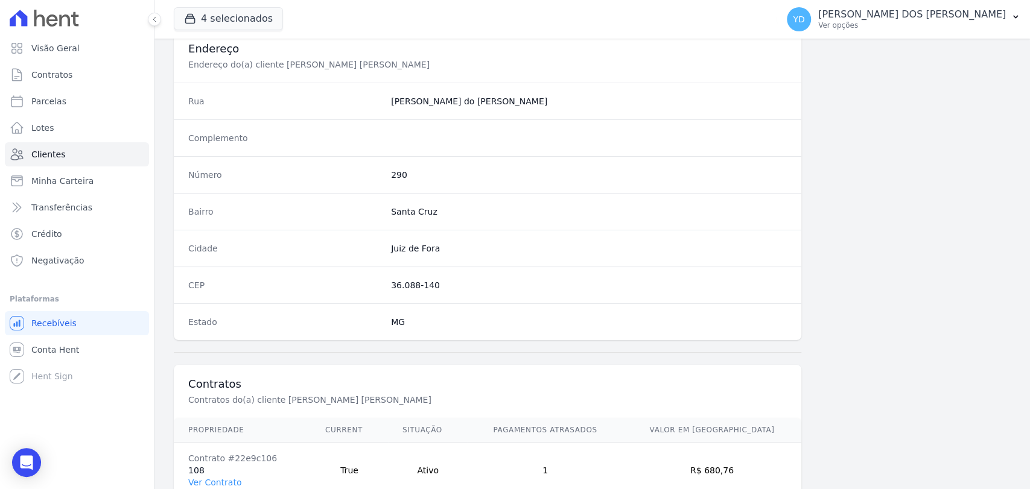
scroll to position [637, 0]
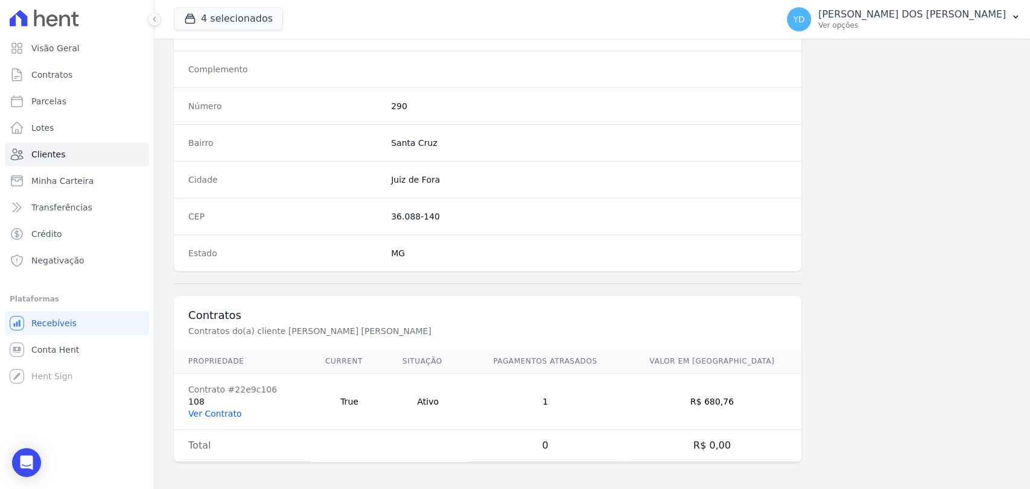
click at [226, 409] on link "Ver Contrato" at bounding box center [214, 414] width 53 height 10
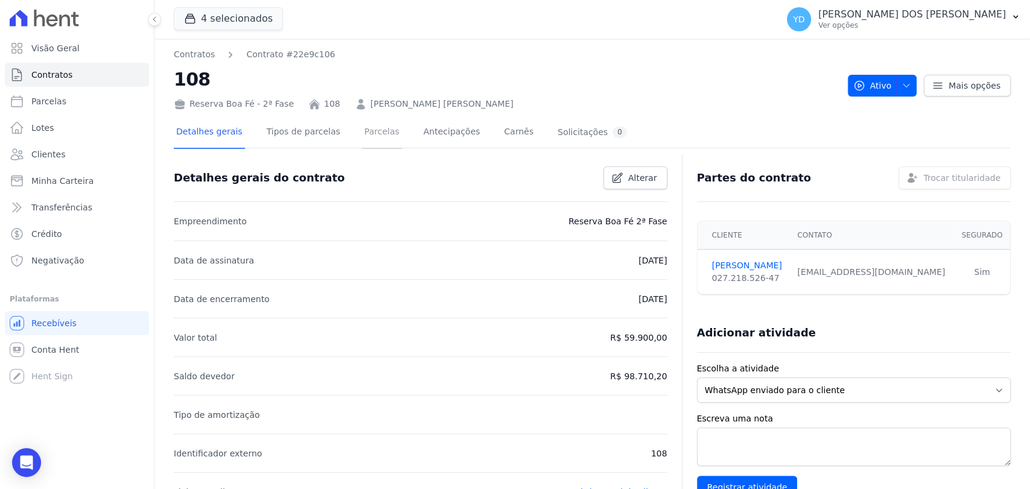
click at [368, 136] on link "Parcelas" at bounding box center [382, 133] width 40 height 32
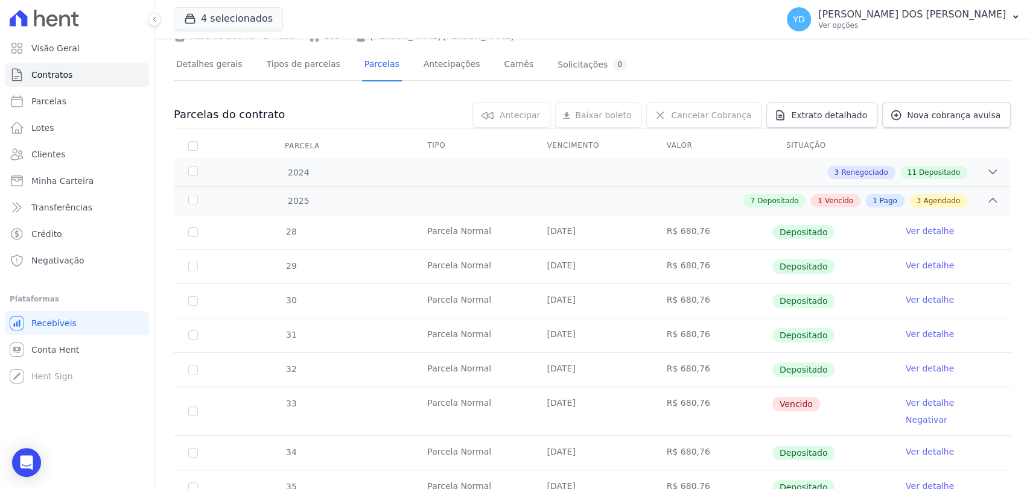
scroll to position [67, 0]
drag, startPoint x: 700, startPoint y: 401, endPoint x: 517, endPoint y: 386, distance: 184.1
click at [532, 397] on tr "33 [GEOGRAPHIC_DATA] [DATE] R$ 680,76 [GEOGRAPHIC_DATA] Ver detalhe Negativar" at bounding box center [592, 411] width 837 height 49
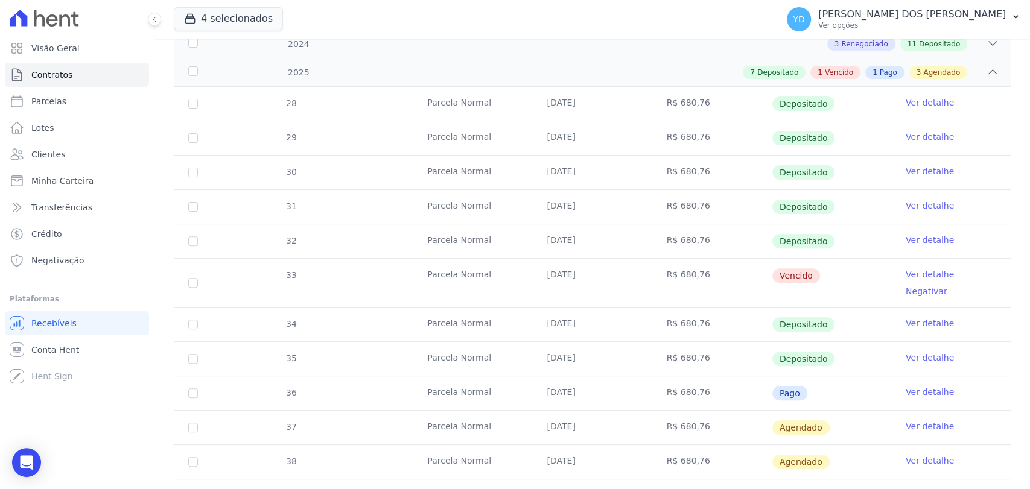
scroll to position [201, 0]
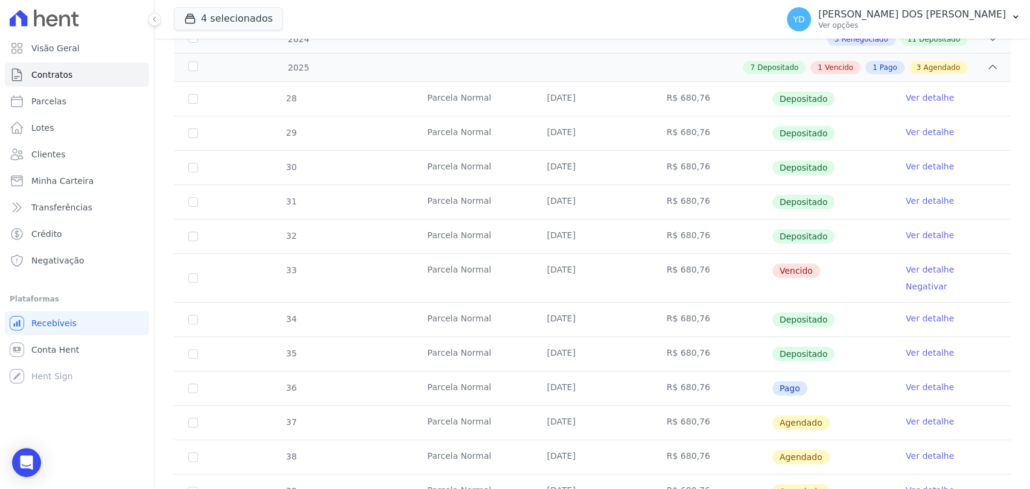
click at [589, 303] on td "[DATE]" at bounding box center [591, 320] width 119 height 34
click at [906, 313] on link "Ver detalhe" at bounding box center [930, 319] width 48 height 12
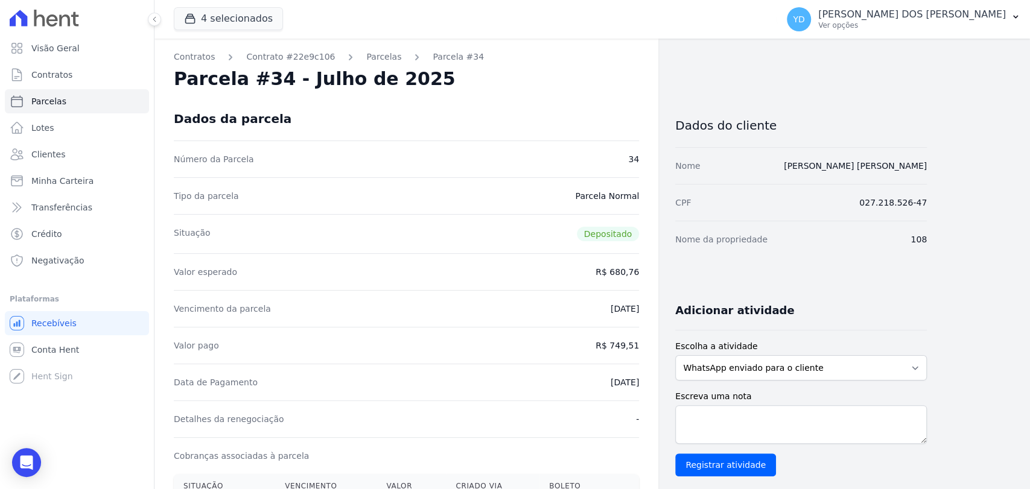
click at [908, 302] on div "Adicionar atividade" at bounding box center [796, 306] width 261 height 24
click at [366, 56] on link "Parcelas" at bounding box center [383, 57] width 35 height 13
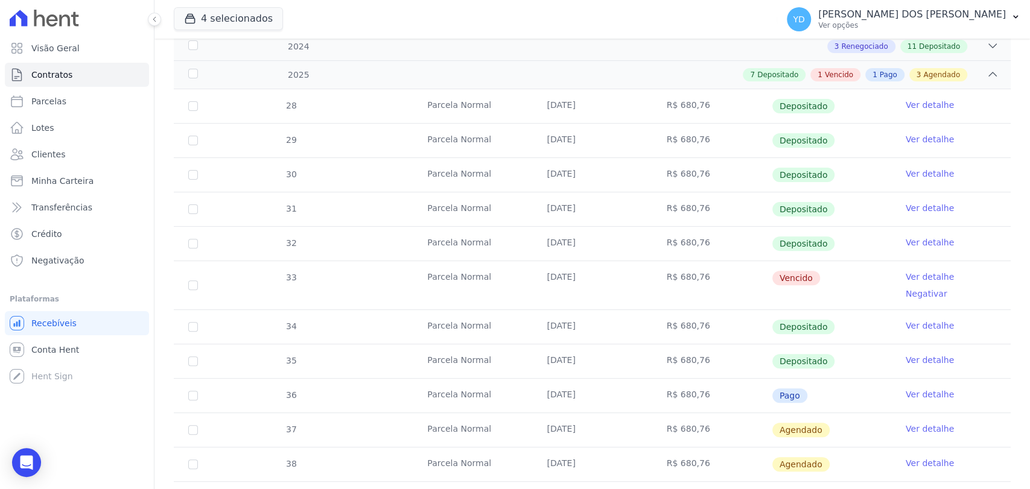
scroll to position [268, 0]
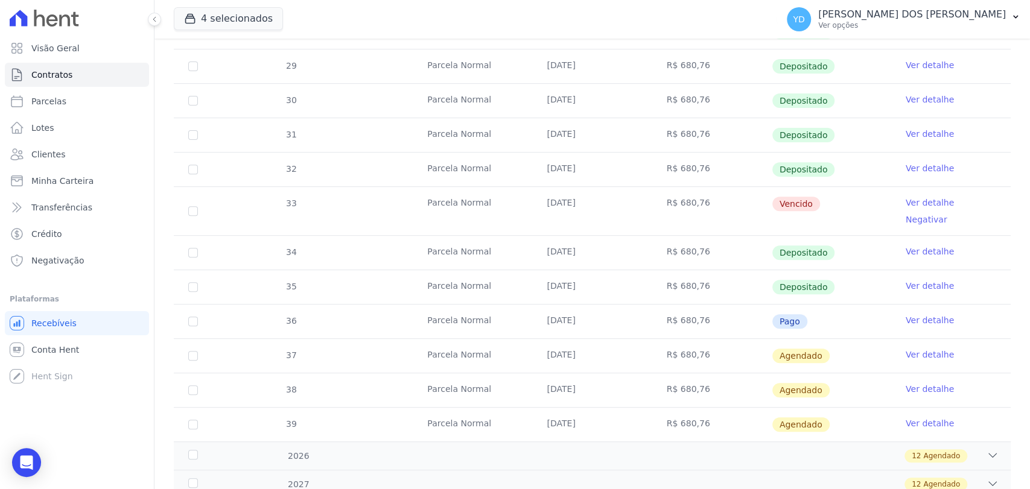
click at [906, 204] on link "Ver detalhe" at bounding box center [930, 203] width 48 height 12
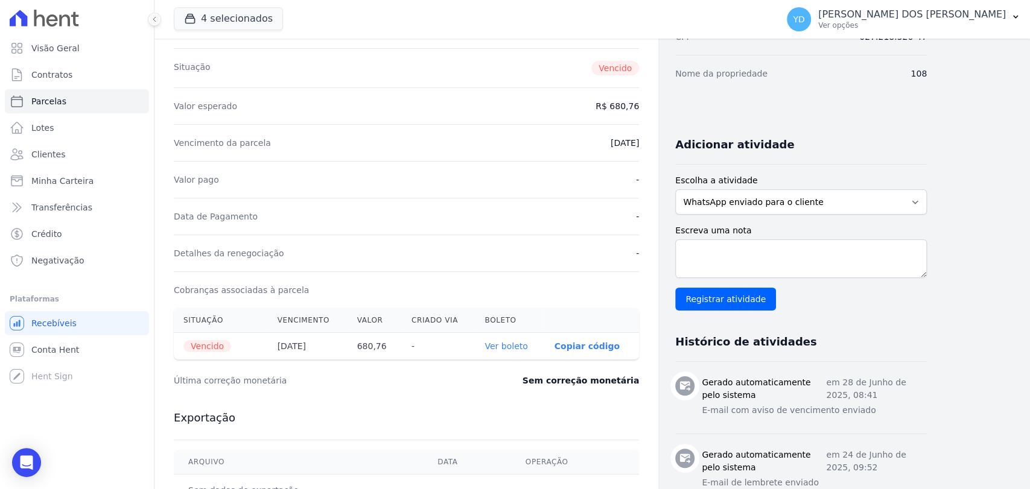
scroll to position [335, 0]
